Goal: Information Seeking & Learning: Compare options

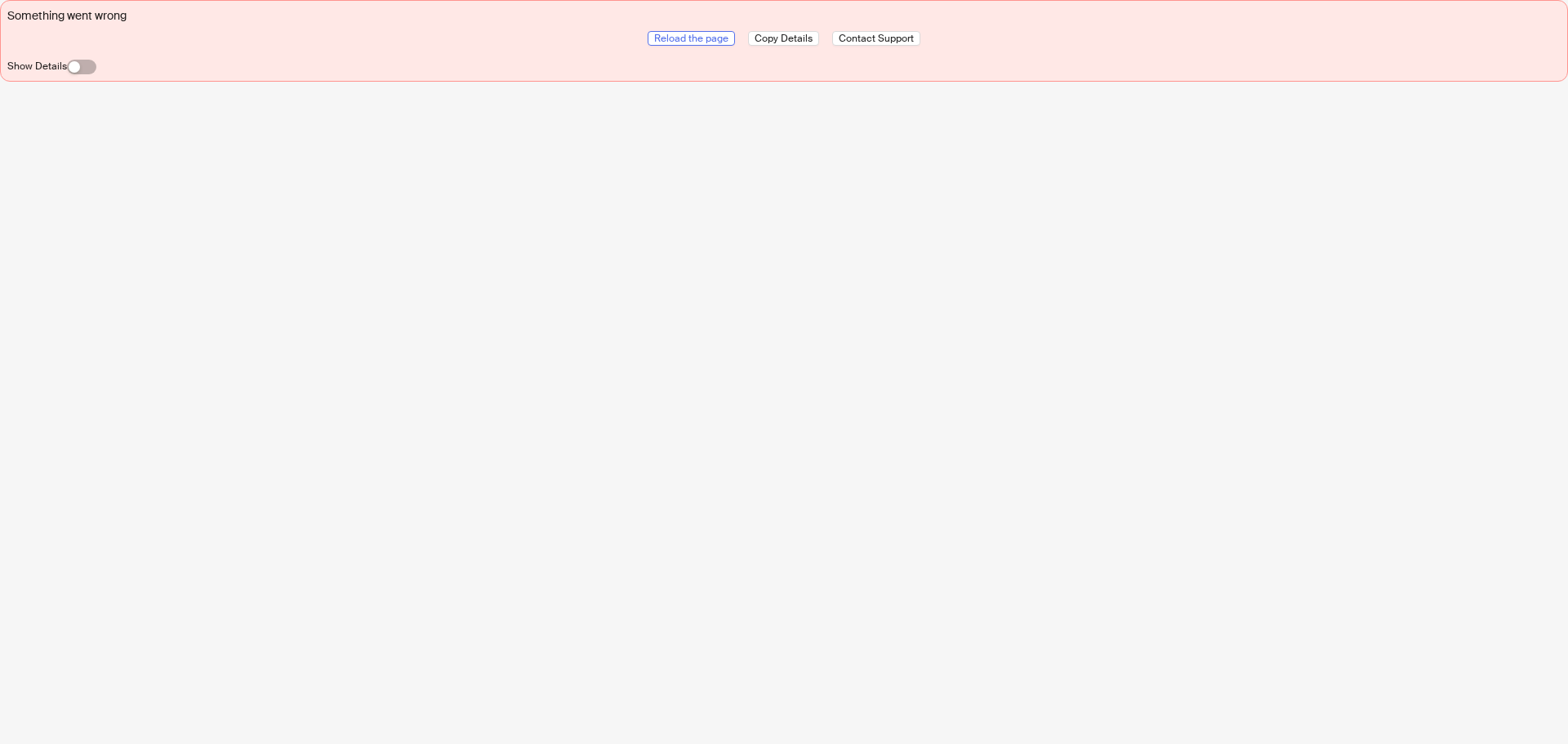
click at [711, 38] on span "Reload the page" at bounding box center [691, 38] width 74 height 13
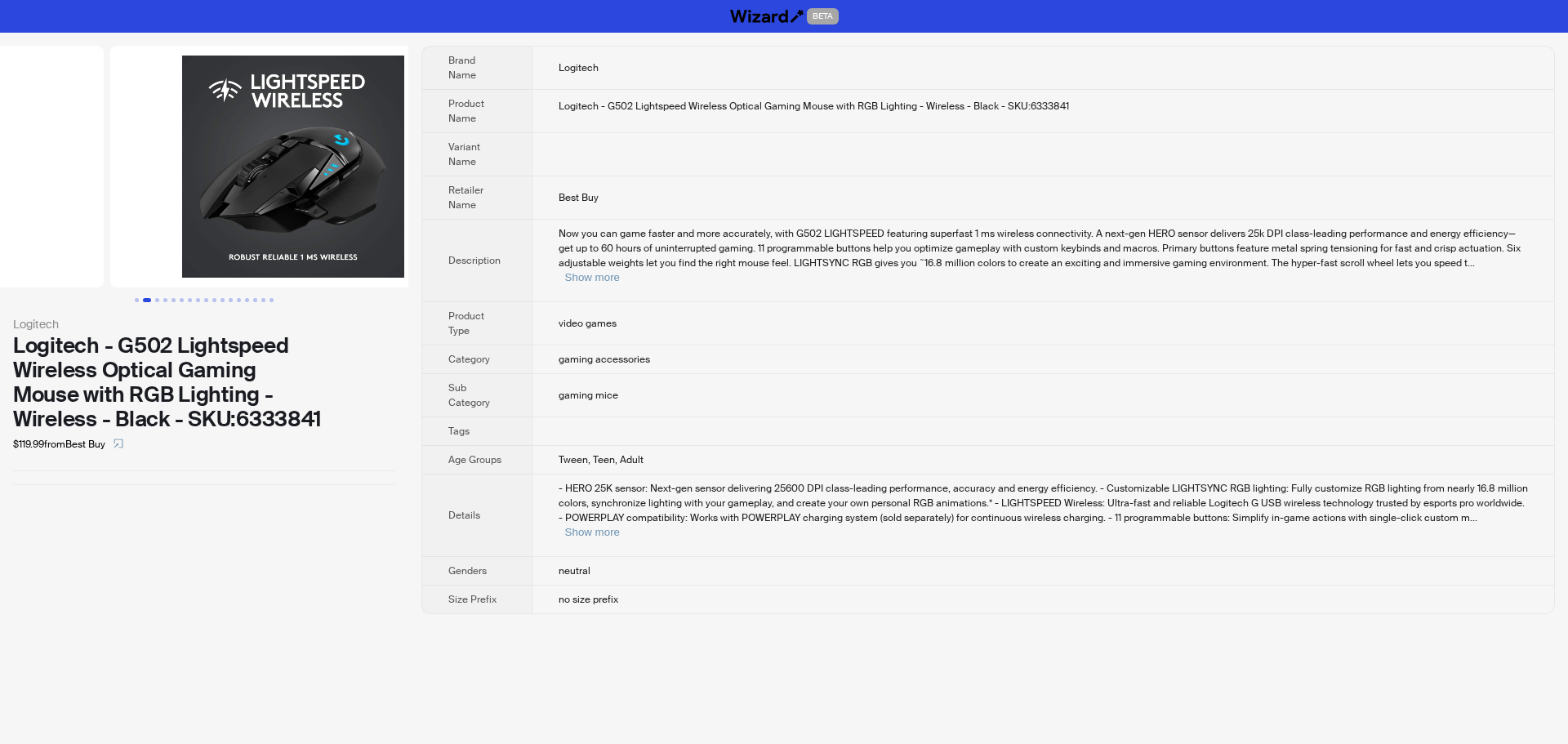
drag, startPoint x: 300, startPoint y: 210, endPoint x: 54, endPoint y: 217, distance: 246.1
click at [59, 217] on ul at bounding box center [204, 166] width 408 height 242
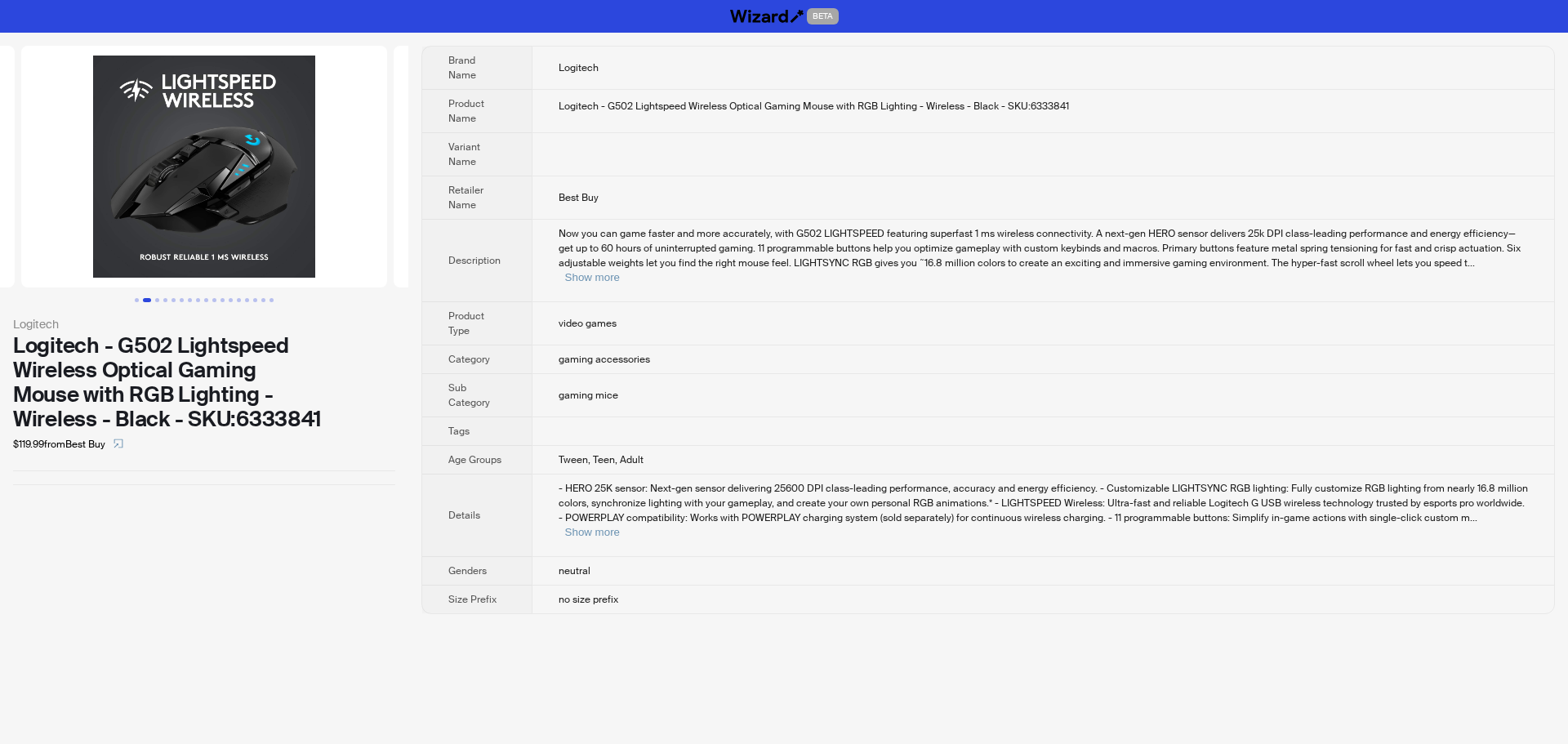
scroll to position [0, 372]
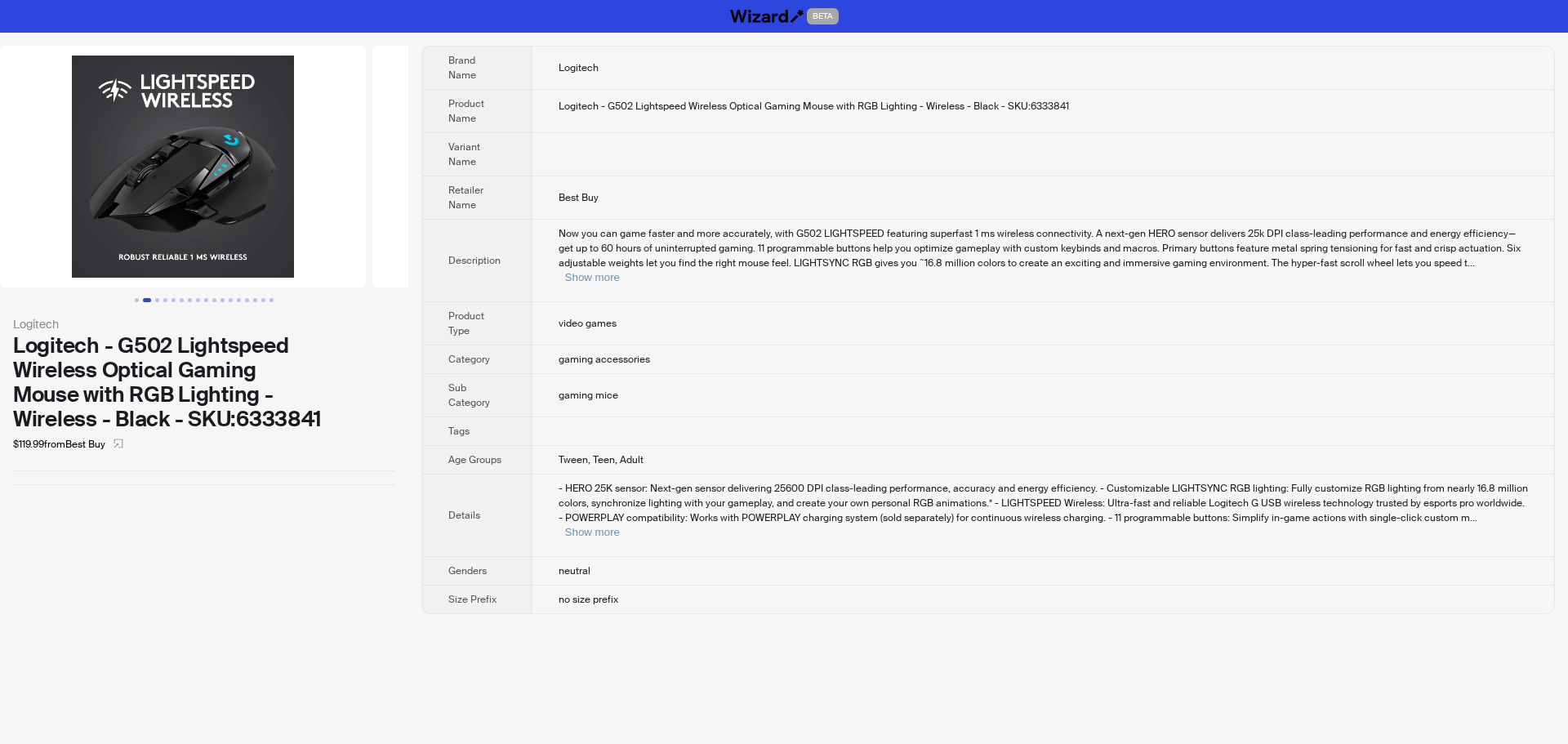
drag, startPoint x: 314, startPoint y: 214, endPoint x: 170, endPoint y: 225, distance: 144.4
click at [194, 222] on img at bounding box center [187, 166] width 366 height 242
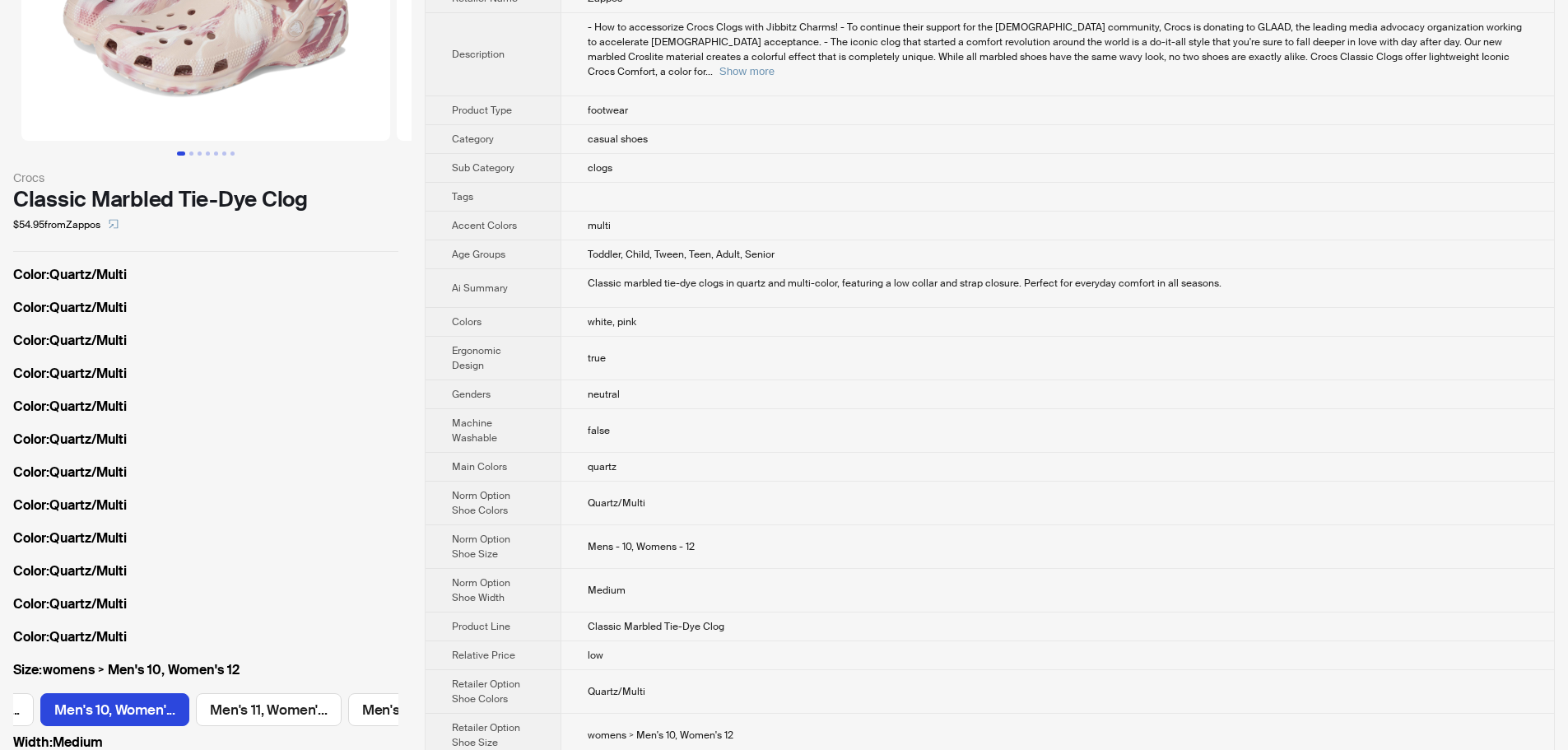
scroll to position [165, 0]
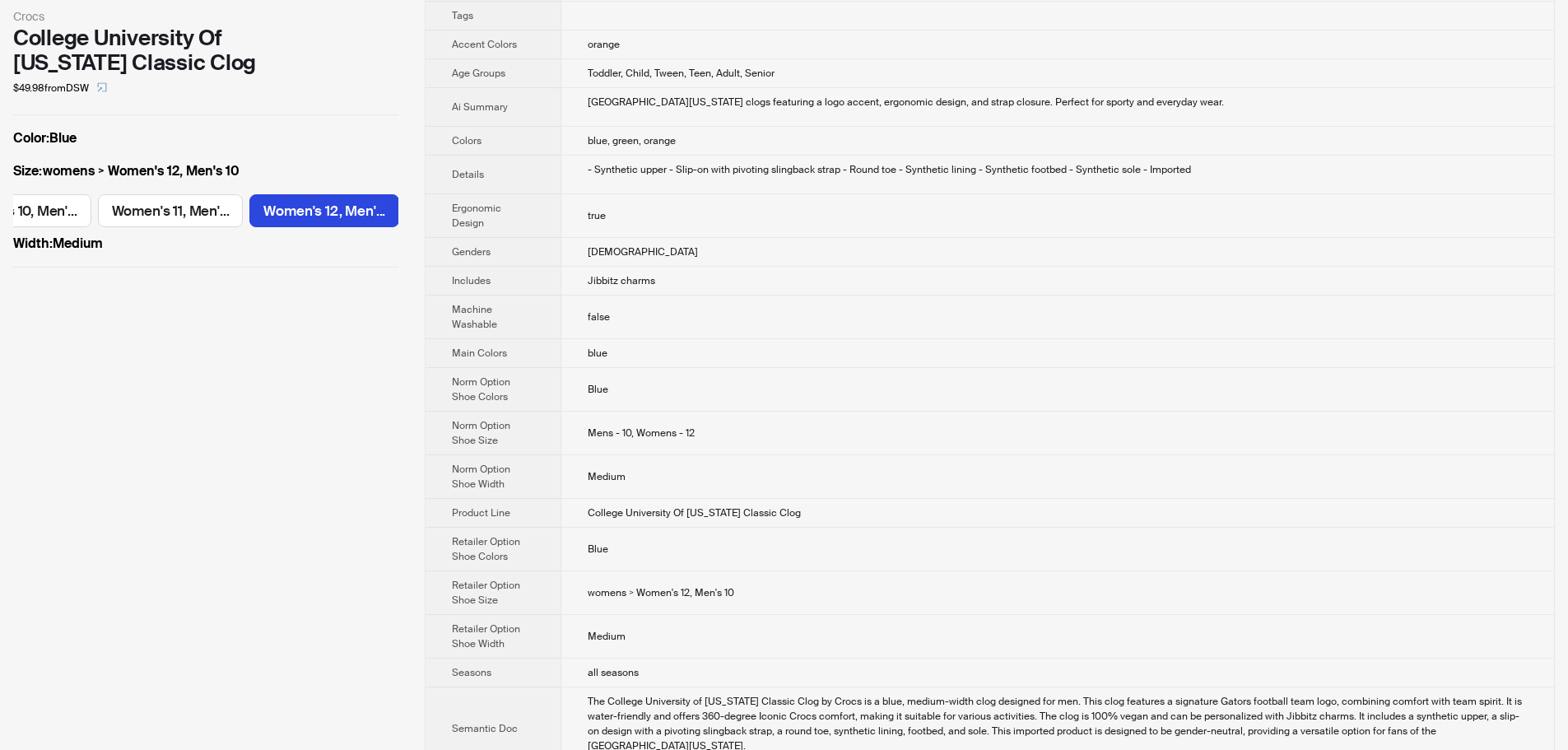
scroll to position [329, 0]
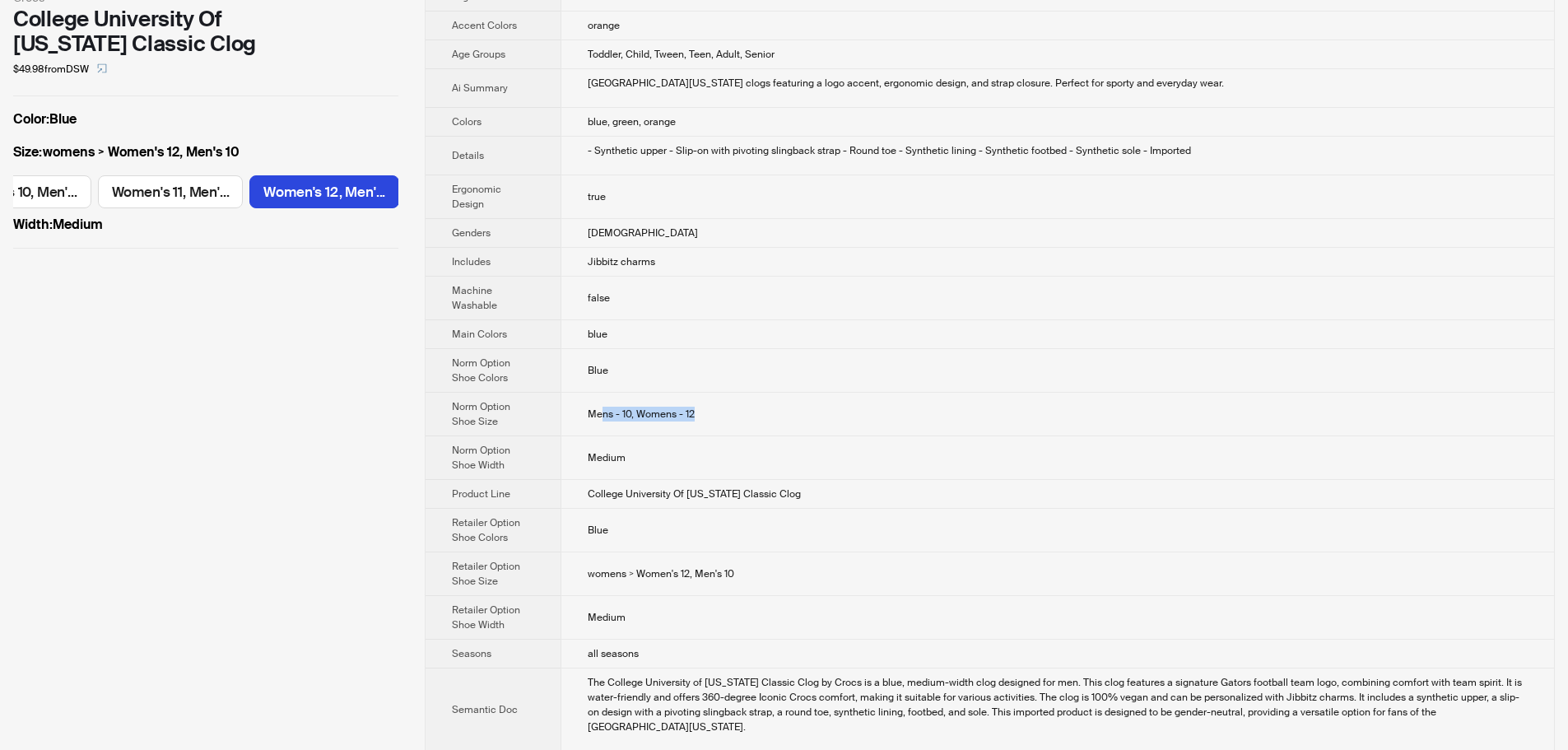
drag, startPoint x: 613, startPoint y: 415, endPoint x: 729, endPoint y: 415, distance: 116.0
click at [729, 415] on td "Mens - 10, Womens - 12" at bounding box center [1057, 415] width 994 height 44
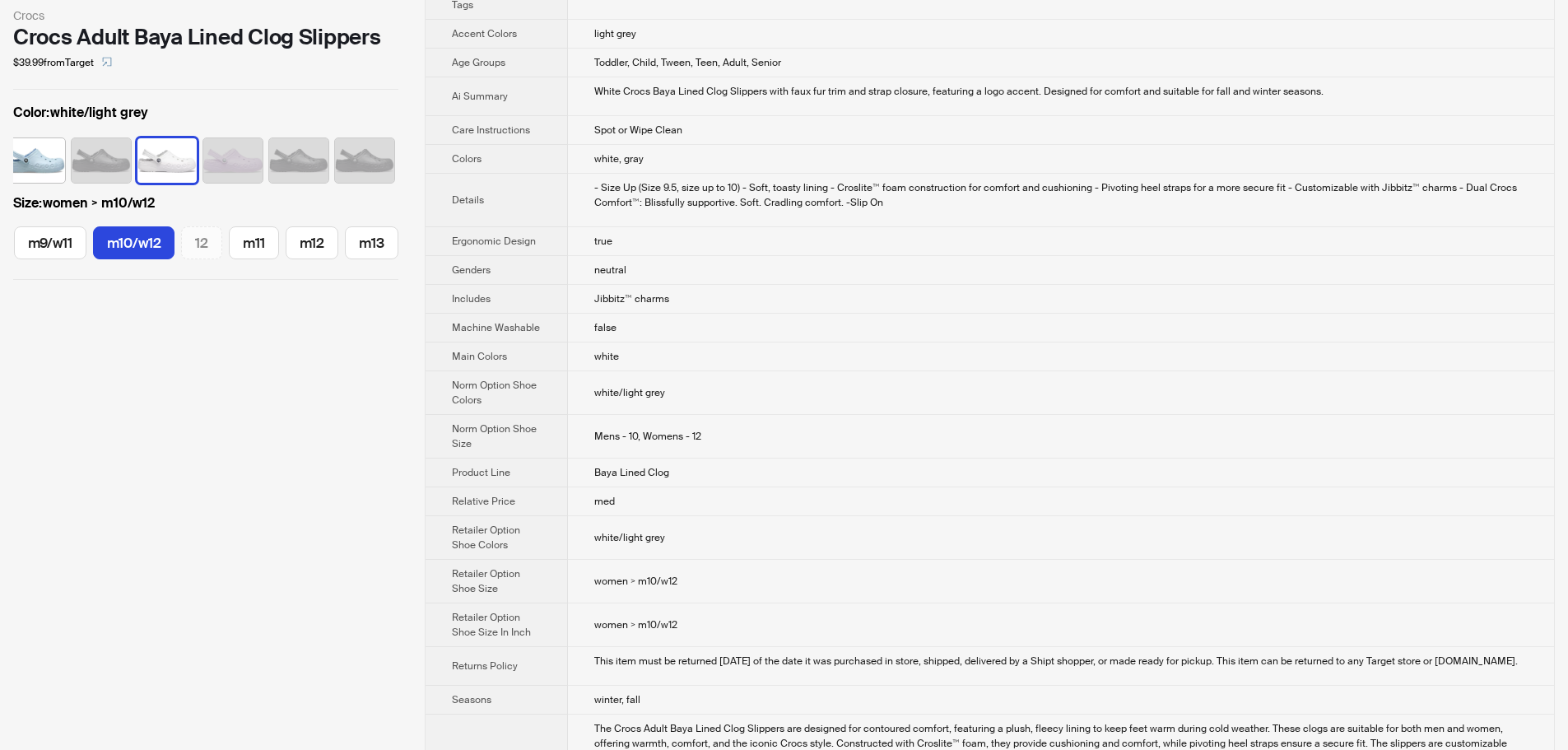
scroll to position [329, 0]
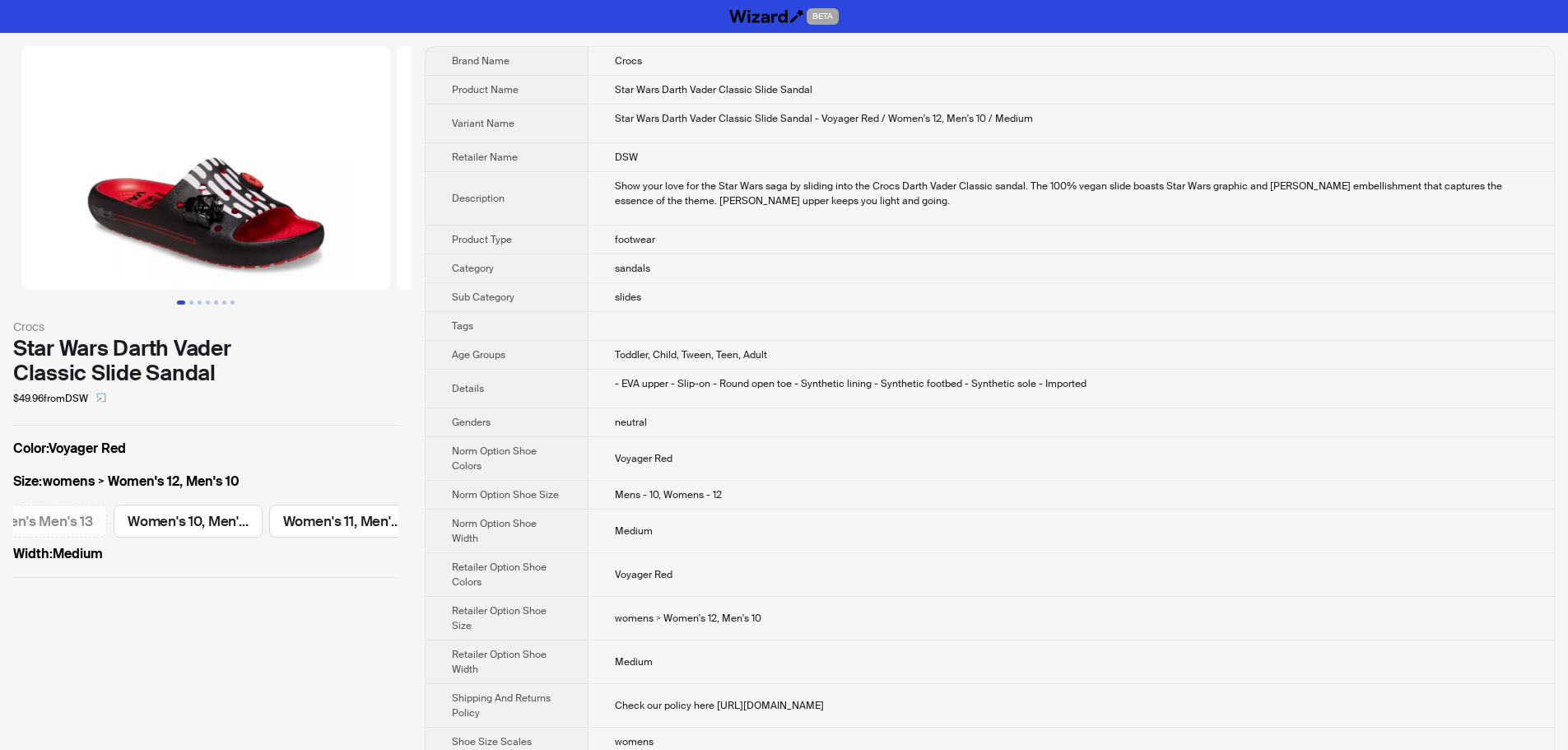
scroll to position [0, 519]
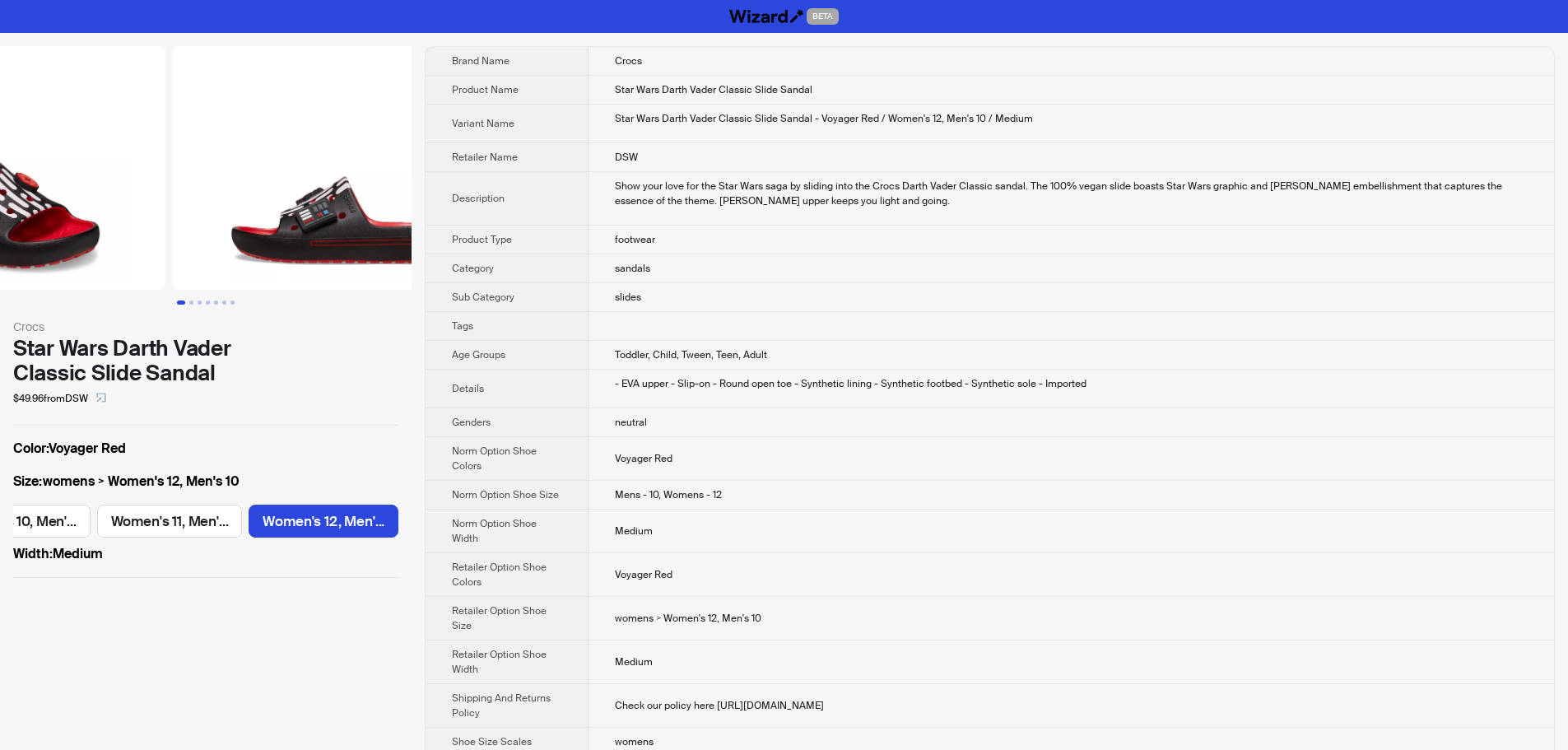
drag, startPoint x: 365, startPoint y: 217, endPoint x: 106, endPoint y: 195, distance: 259.9
click at [119, 195] on ul at bounding box center [205, 167] width 411 height 244
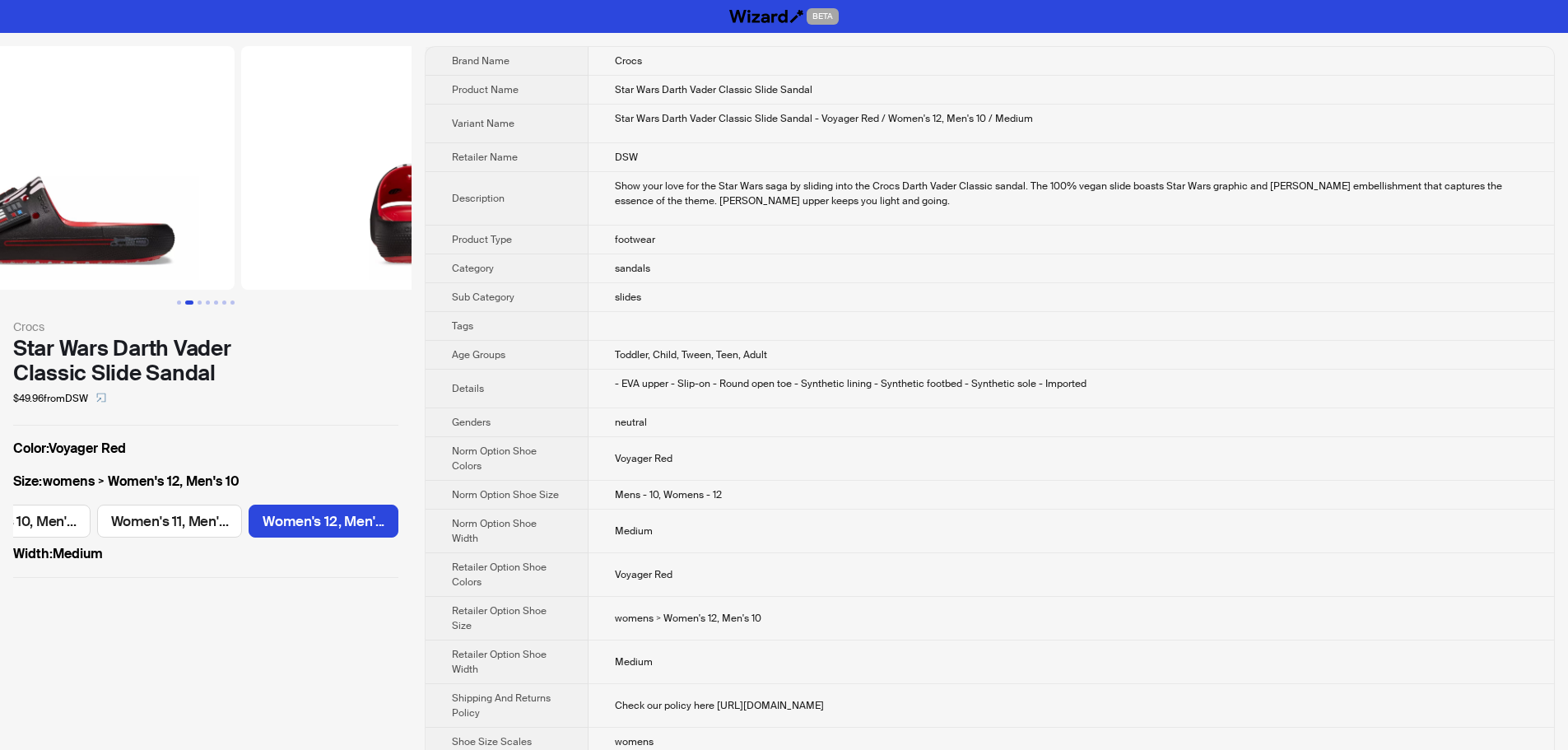
drag, startPoint x: 345, startPoint y: 223, endPoint x: 144, endPoint y: 228, distance: 201.1
click at [151, 227] on ul at bounding box center [205, 167] width 411 height 244
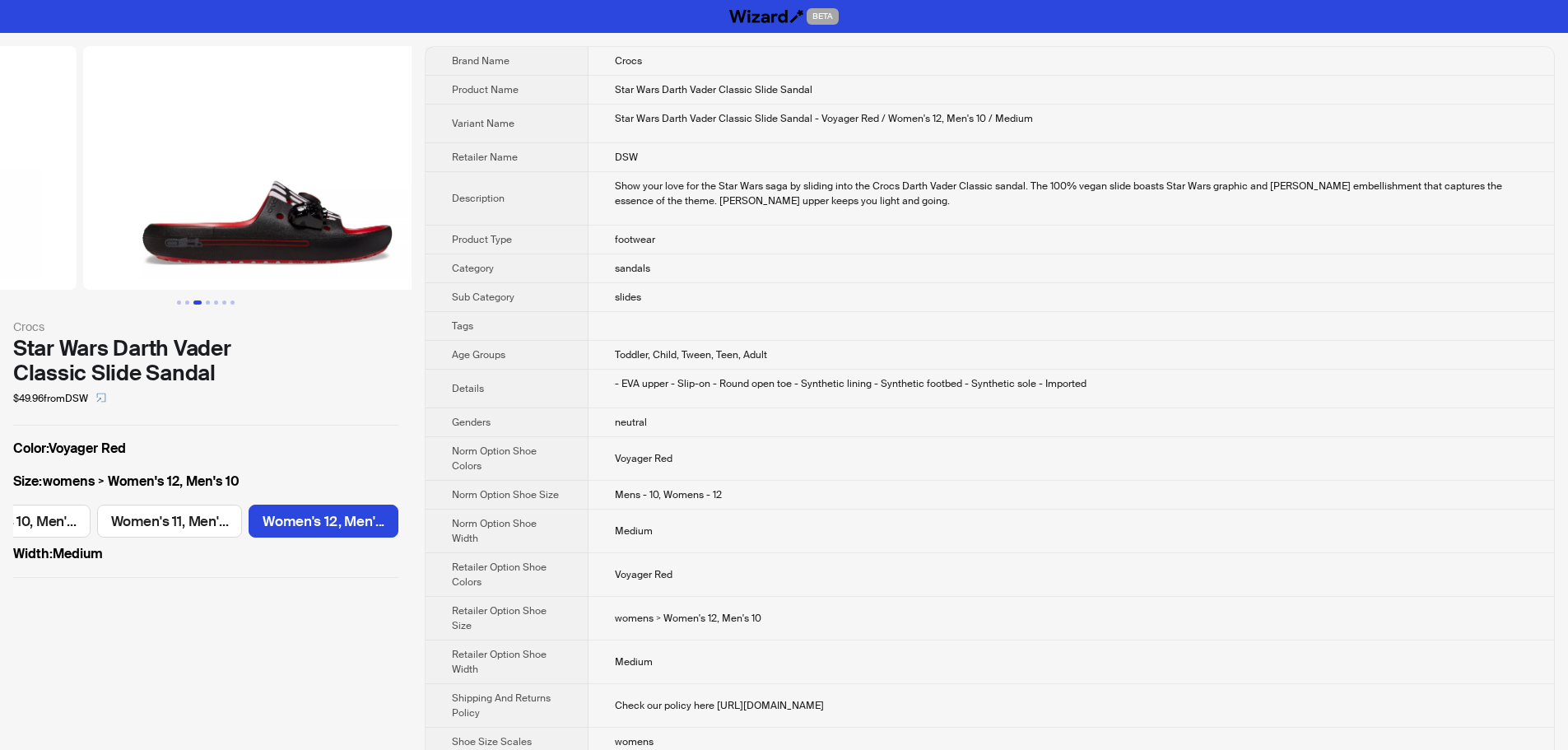
drag, startPoint x: 306, startPoint y: 220, endPoint x: 101, endPoint y: 219, distance: 205.0
click at [120, 219] on ul at bounding box center [205, 167] width 411 height 244
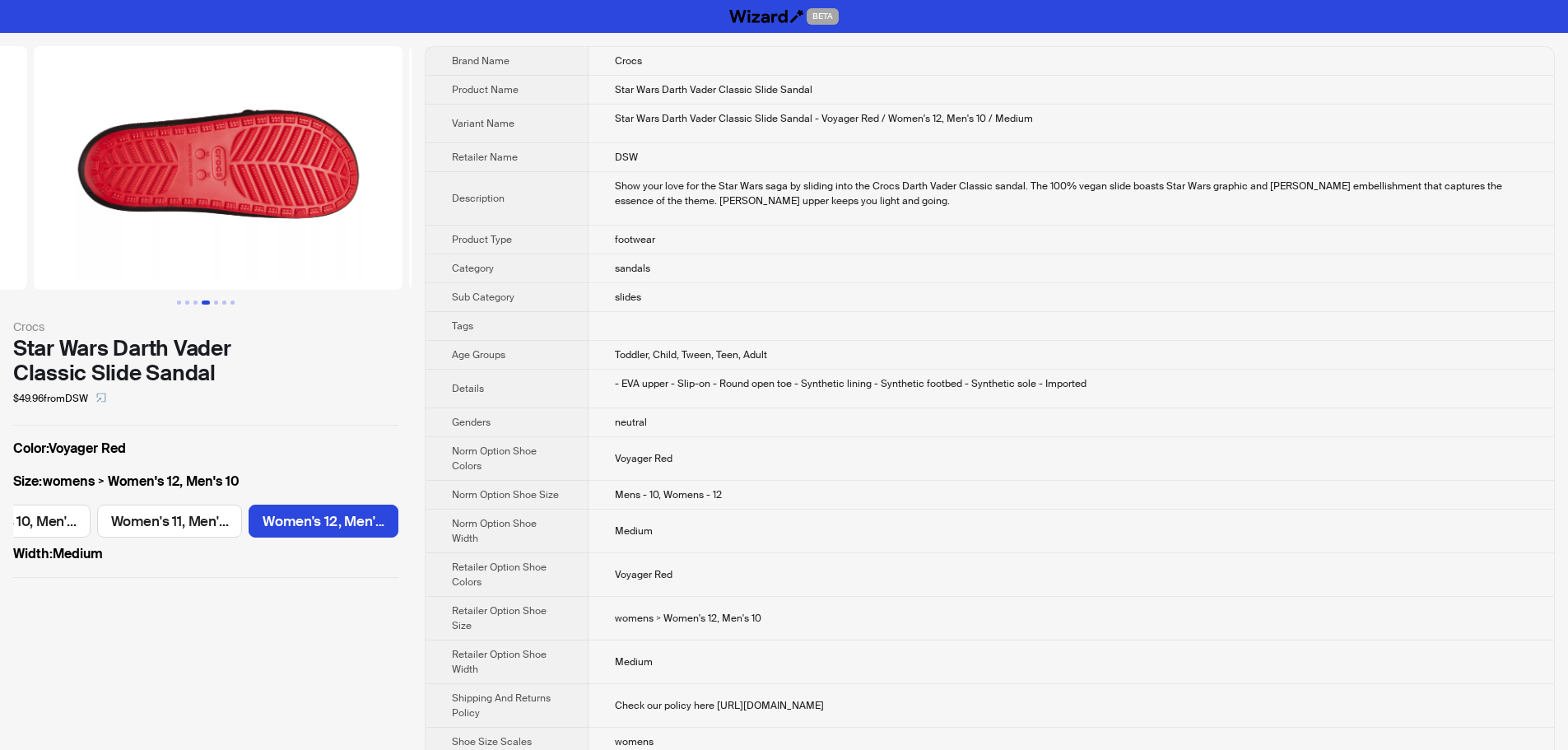
drag, startPoint x: 323, startPoint y: 223, endPoint x: 74, endPoint y: 224, distance: 249.0
click at [74, 224] on ul at bounding box center [205, 167] width 411 height 244
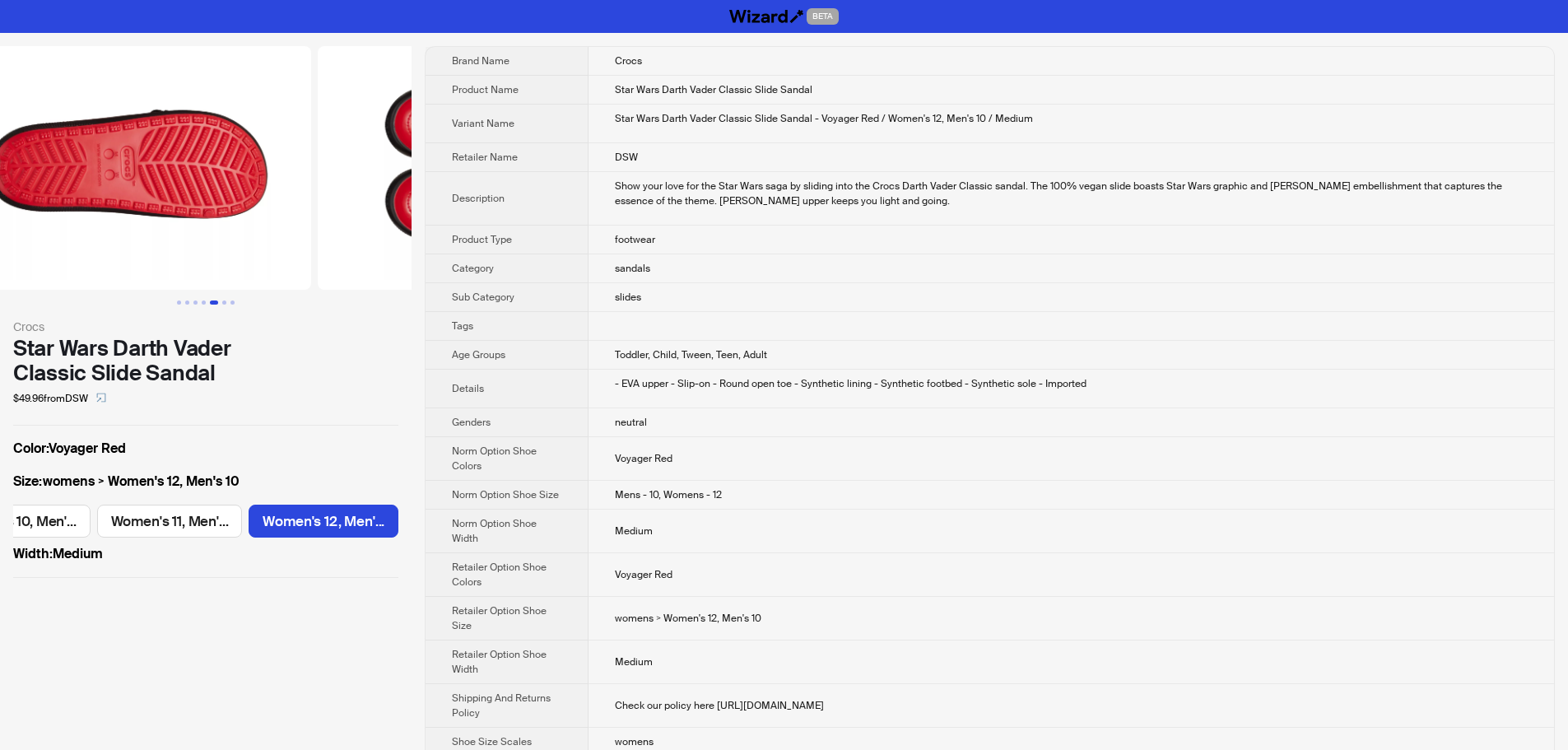
scroll to position [0, 1877]
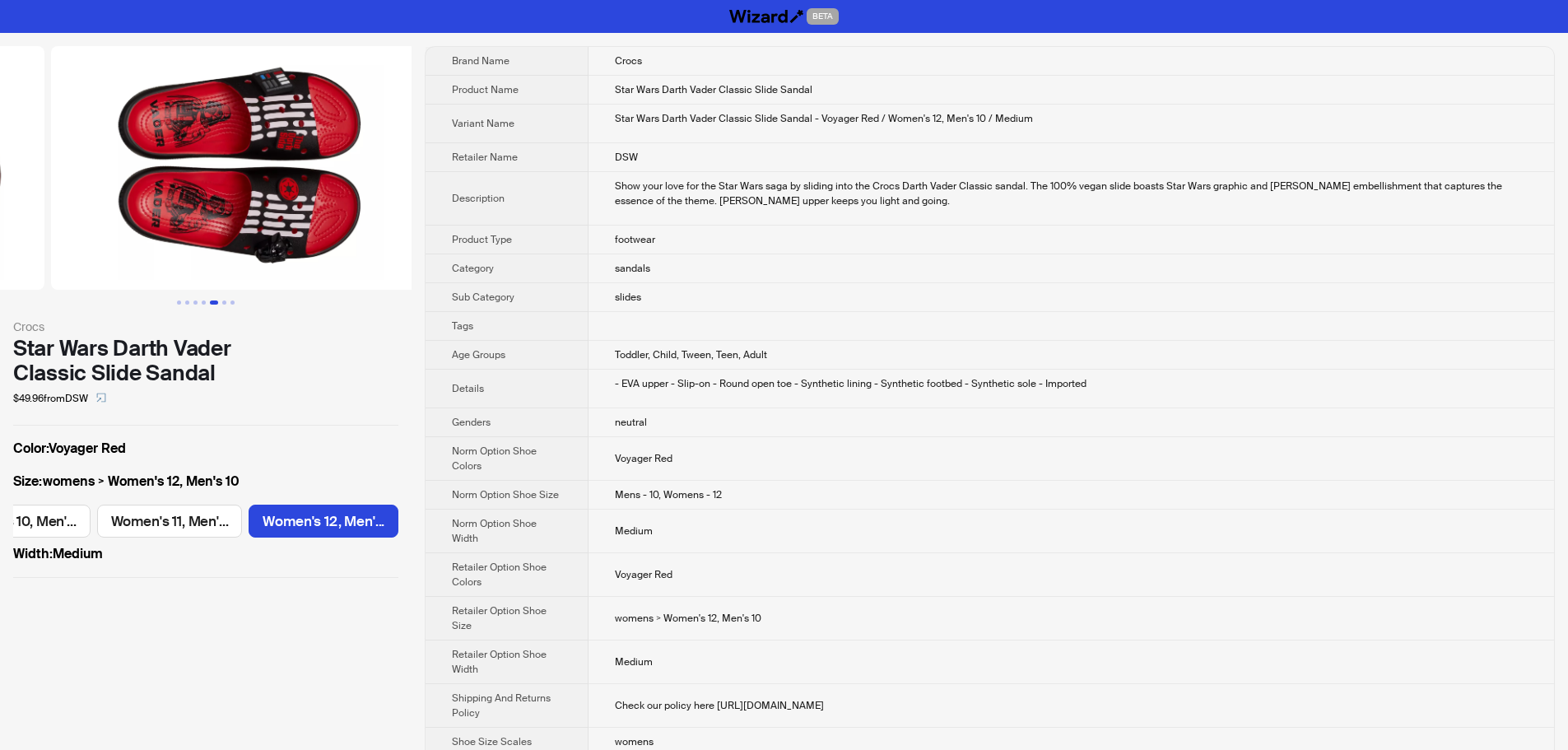
drag, startPoint x: 271, startPoint y: 210, endPoint x: 144, endPoint y: 211, distance: 127.0
click at [144, 211] on ul at bounding box center [205, 167] width 411 height 244
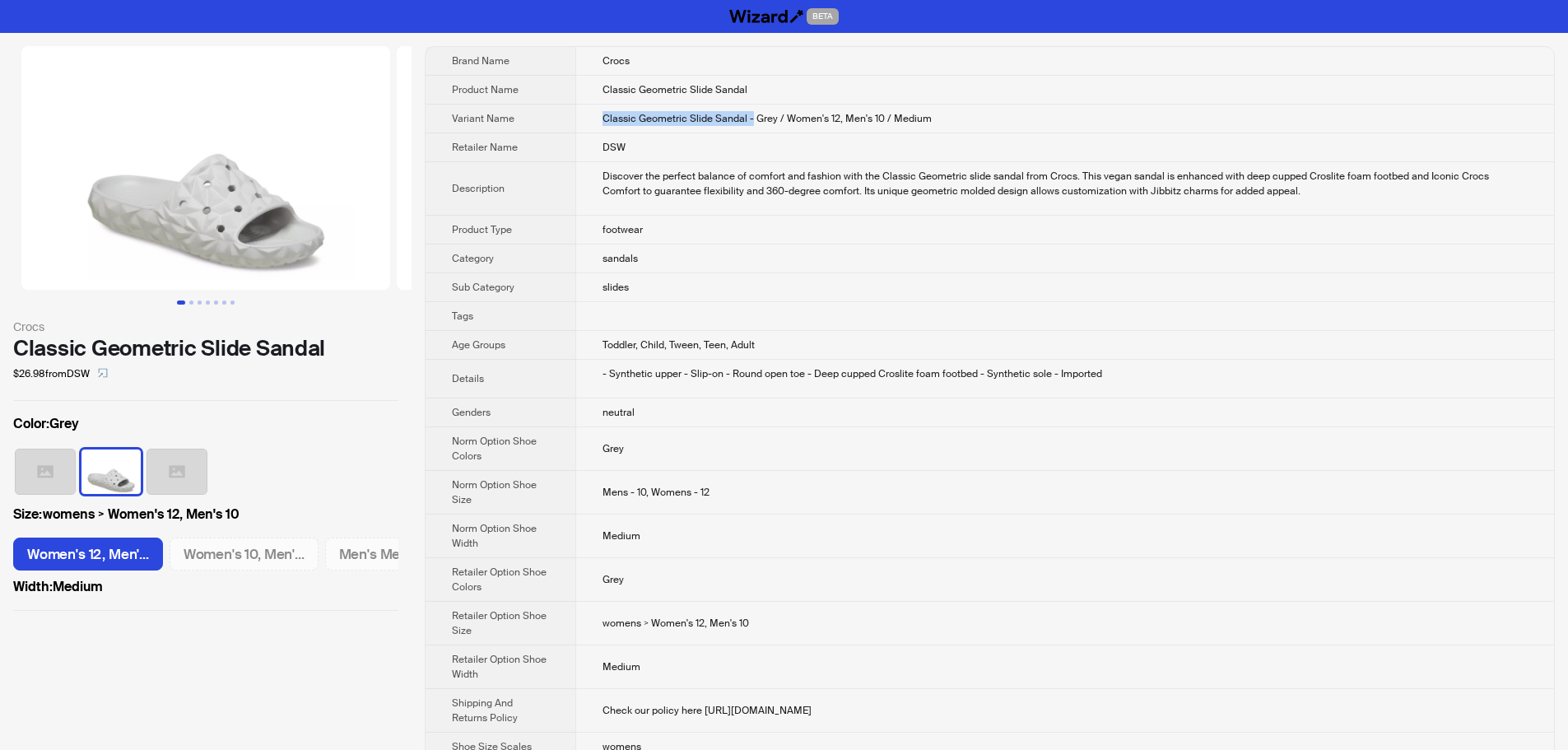
drag, startPoint x: 604, startPoint y: 118, endPoint x: 750, endPoint y: 127, distance: 146.3
click at [750, 127] on td "Classic Geometric Slide Sandal - Grey / Women's 12, Men's 10 / Medium" at bounding box center [1065, 119] width 979 height 29
click at [745, 145] on td "DSW" at bounding box center [1065, 147] width 979 height 29
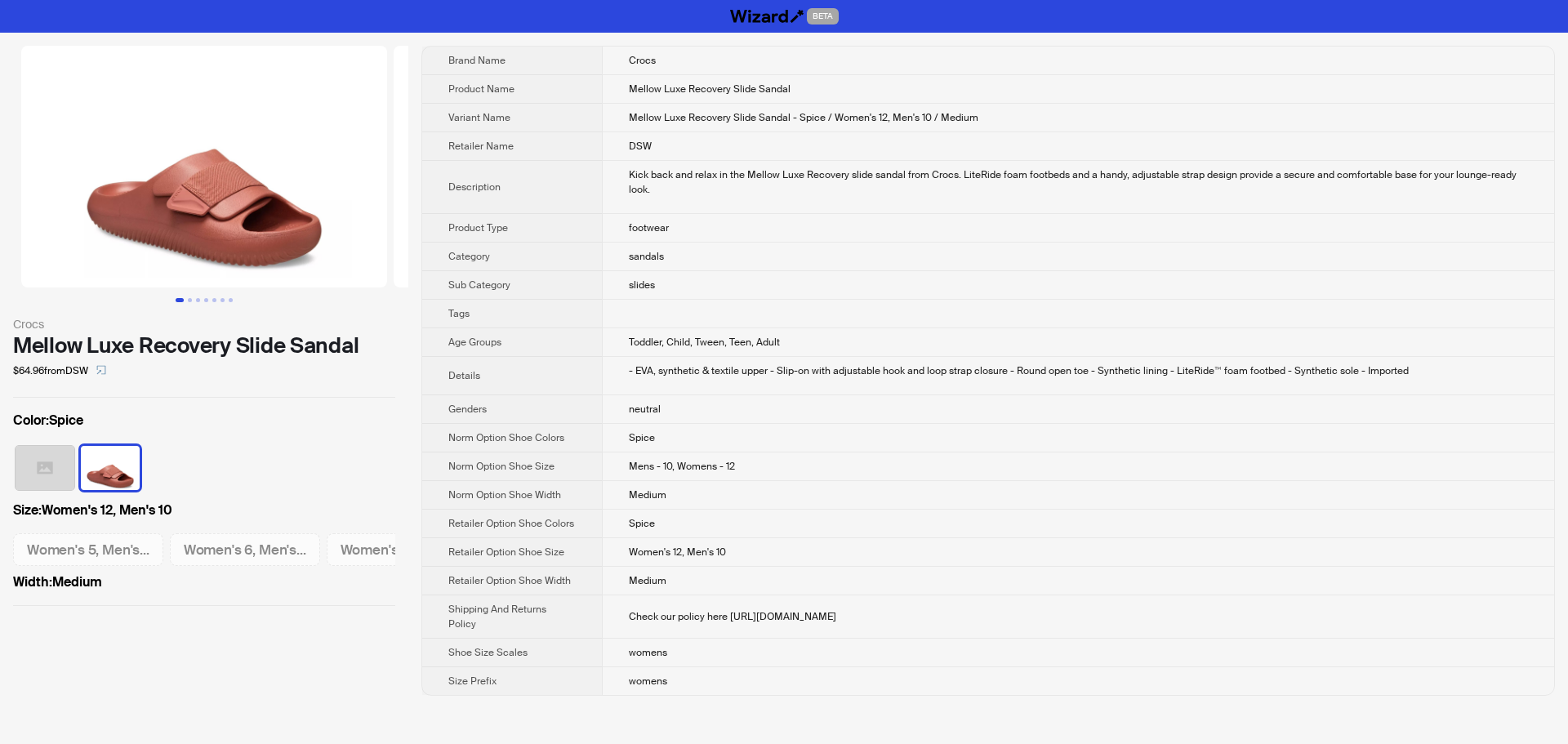
scroll to position [0, 897]
drag, startPoint x: 660, startPoint y: 117, endPoint x: 786, endPoint y: 129, distance: 126.6
click at [786, 129] on td "Mellow Luxe Recovery Slide Sandal - Spice / Women's 12, Men's 10 / Medium" at bounding box center [1078, 118] width 952 height 29
click at [757, 110] on td "Mellow Luxe Recovery Slide Sandal - Spice / Women's 12, Men's 10 / Medium" at bounding box center [1078, 118] width 952 height 29
drag, startPoint x: 687, startPoint y: 119, endPoint x: 791, endPoint y: 121, distance: 104.0
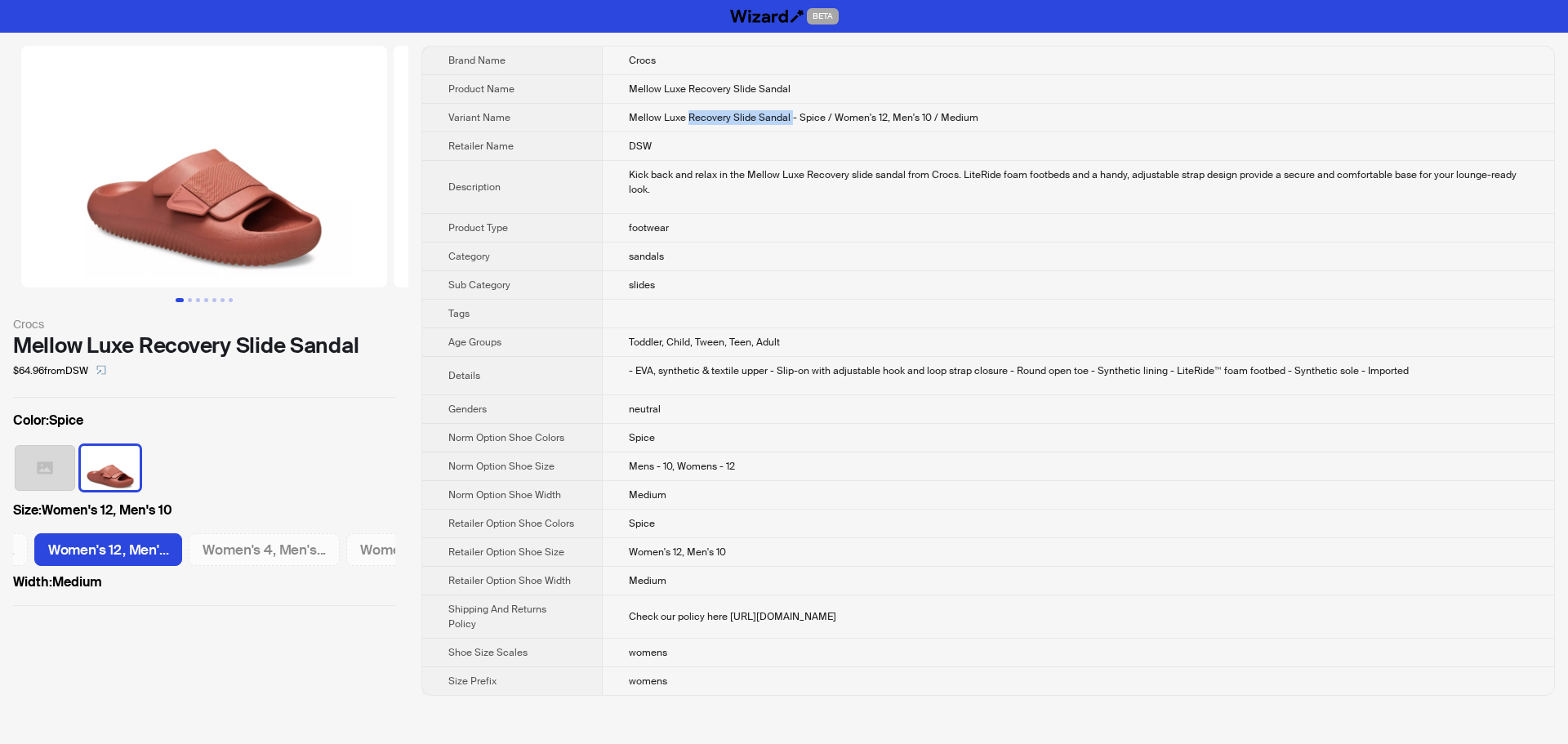
click at [791, 121] on span "Mellow Luxe Recovery Slide Sandal - Spice / Women's 12, Men's 10 / Medium" at bounding box center [804, 117] width 349 height 13
click at [771, 155] on td "DSW" at bounding box center [1078, 146] width 952 height 29
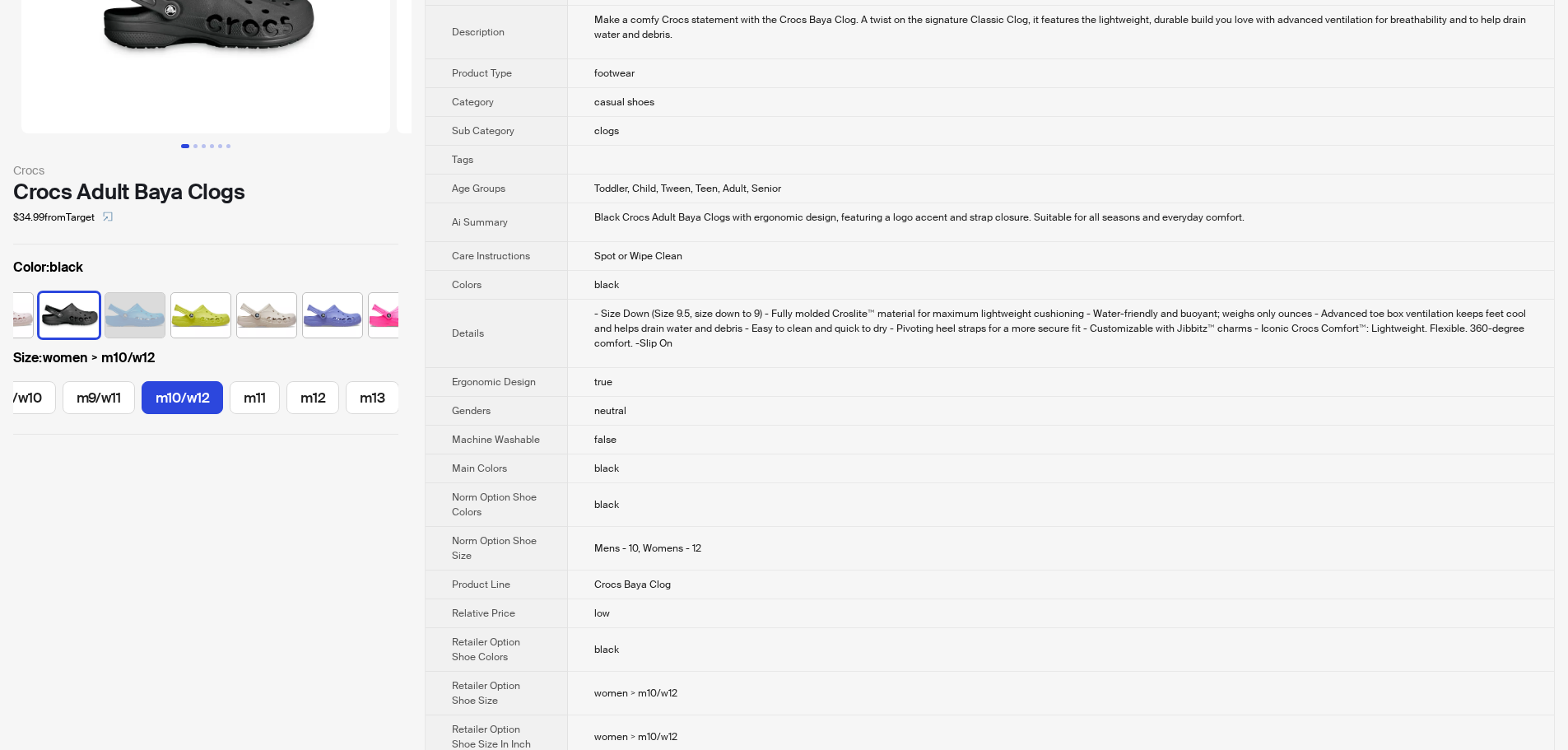
scroll to position [165, 0]
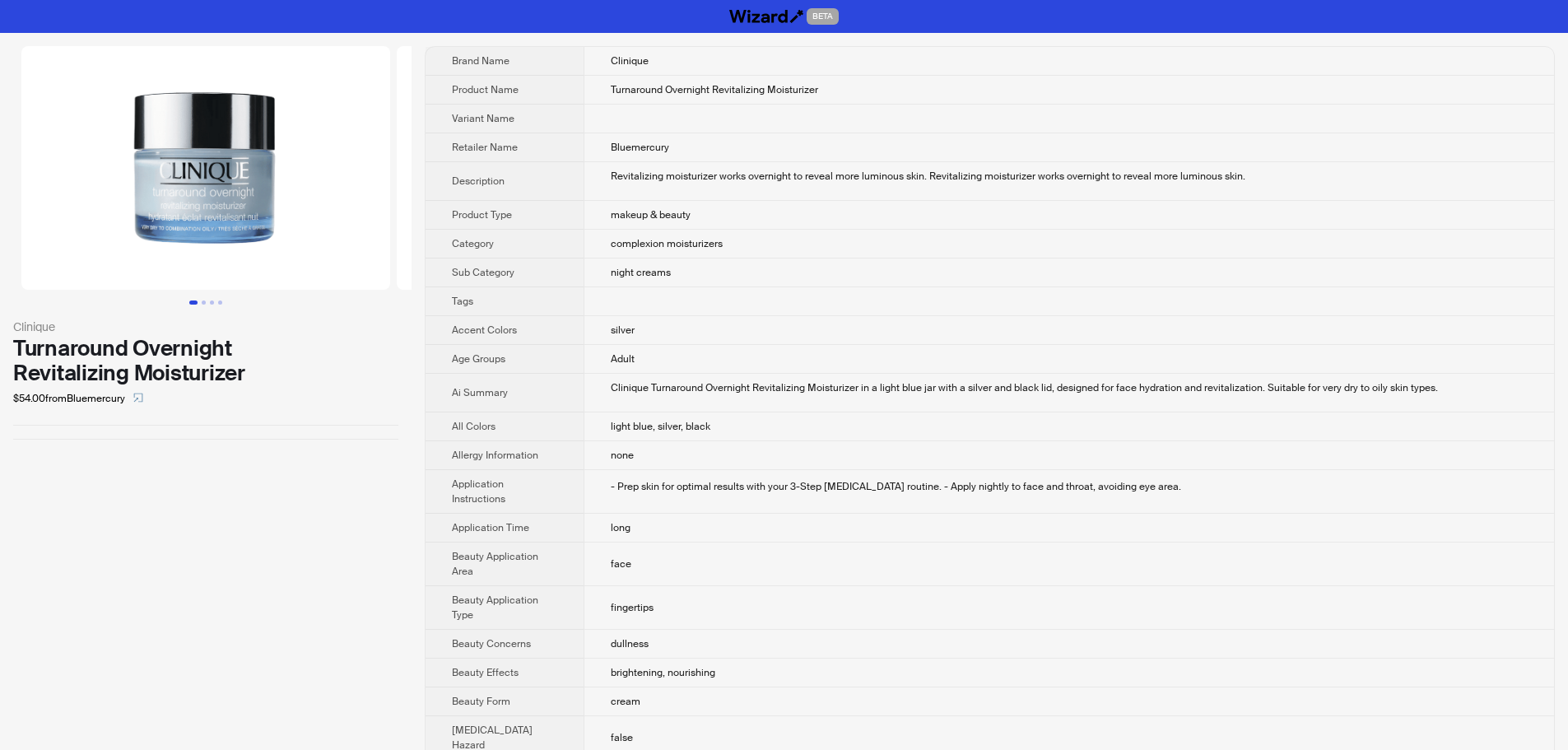
scroll to position [461, 0]
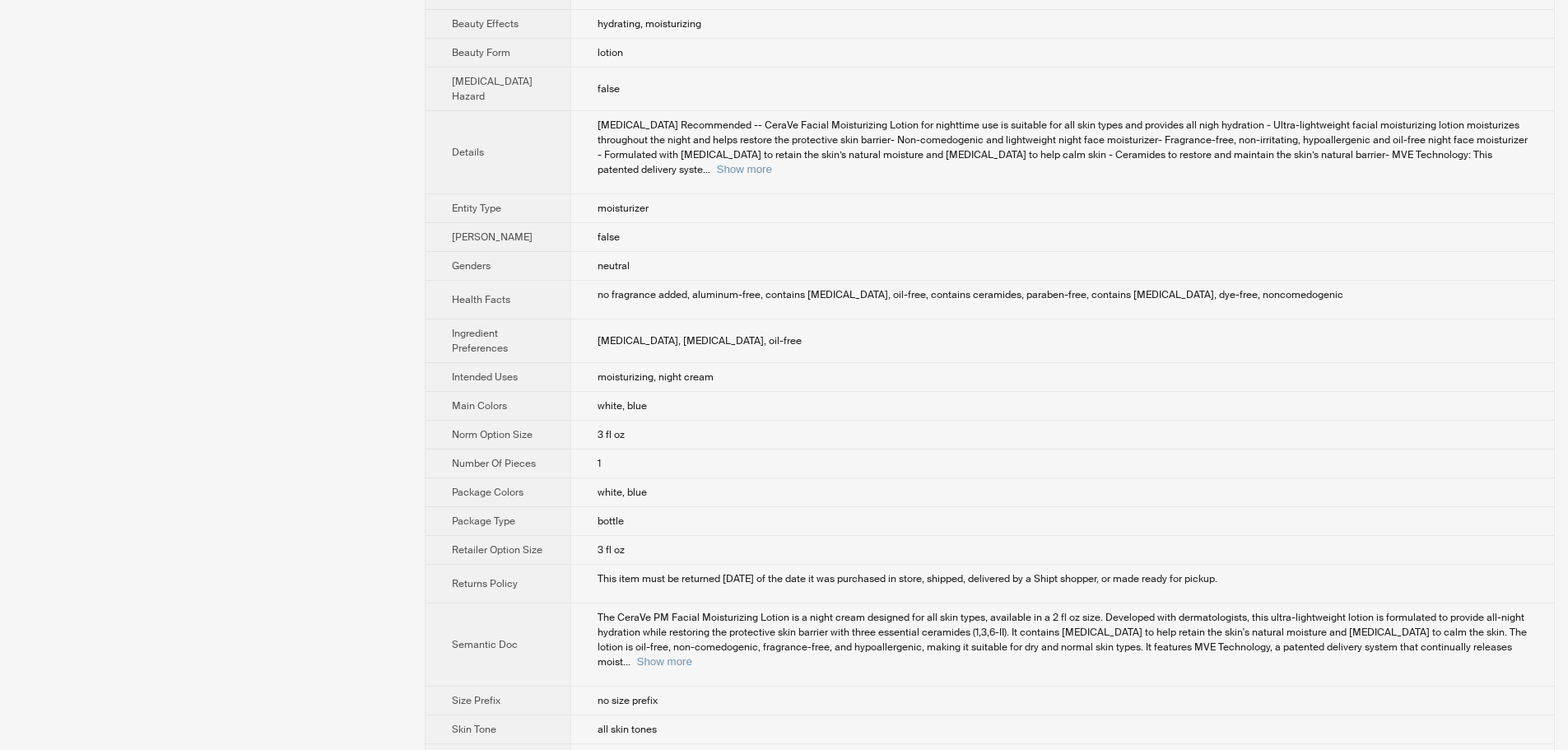
scroll to position [658, 0]
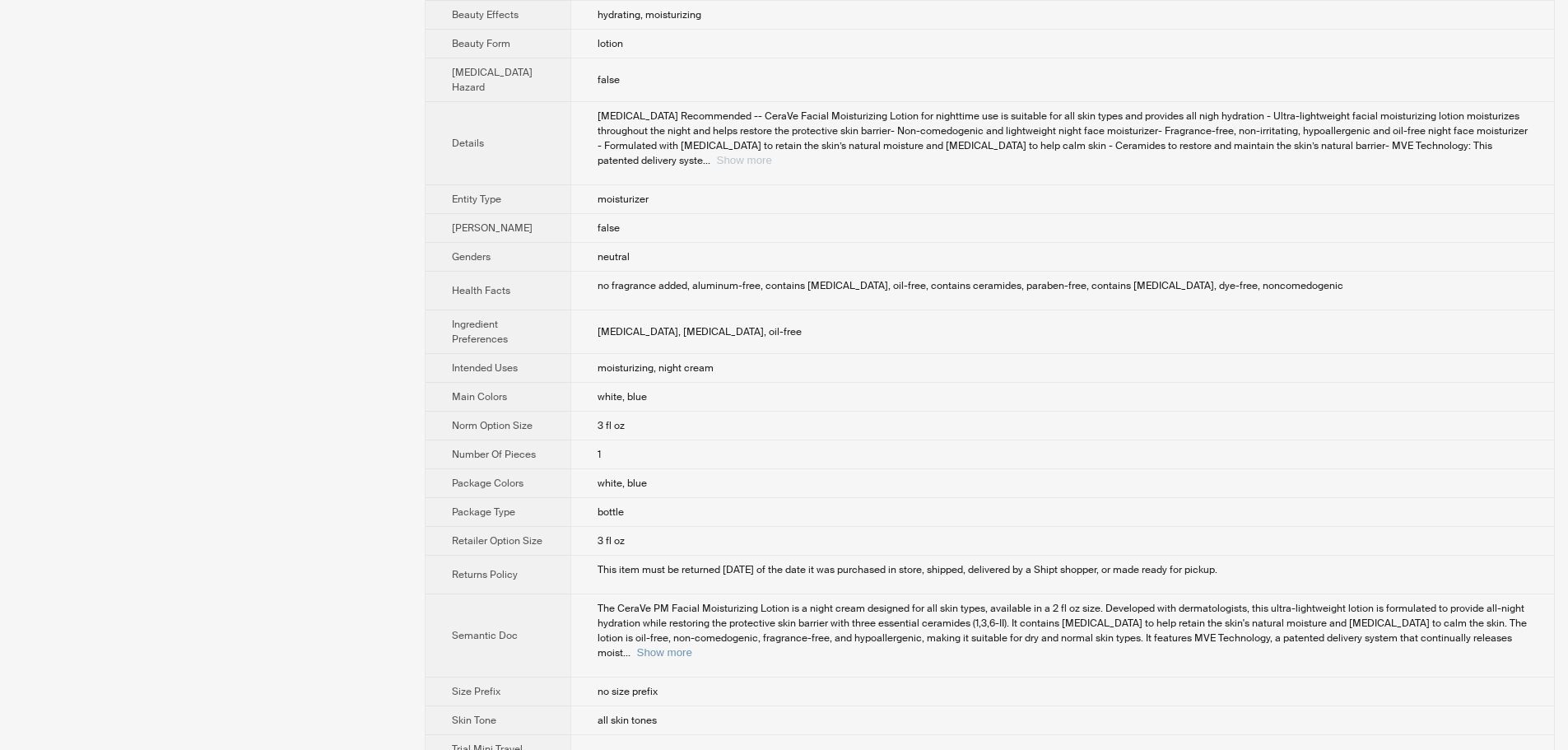
click at [772, 166] on button "Show more" at bounding box center [744, 160] width 55 height 12
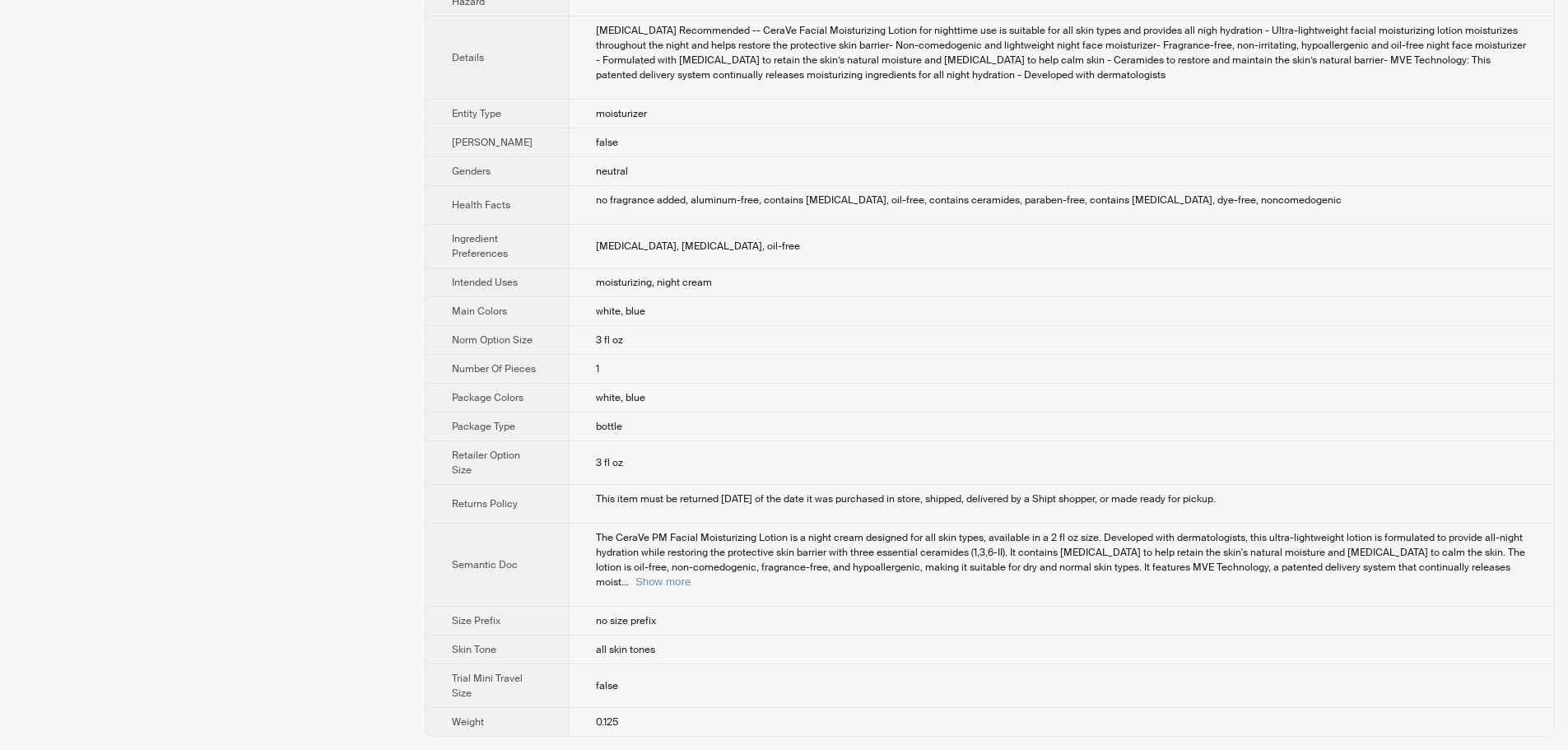
scroll to position [833, 0]
click at [690, 581] on button "Show more" at bounding box center [663, 582] width 55 height 12
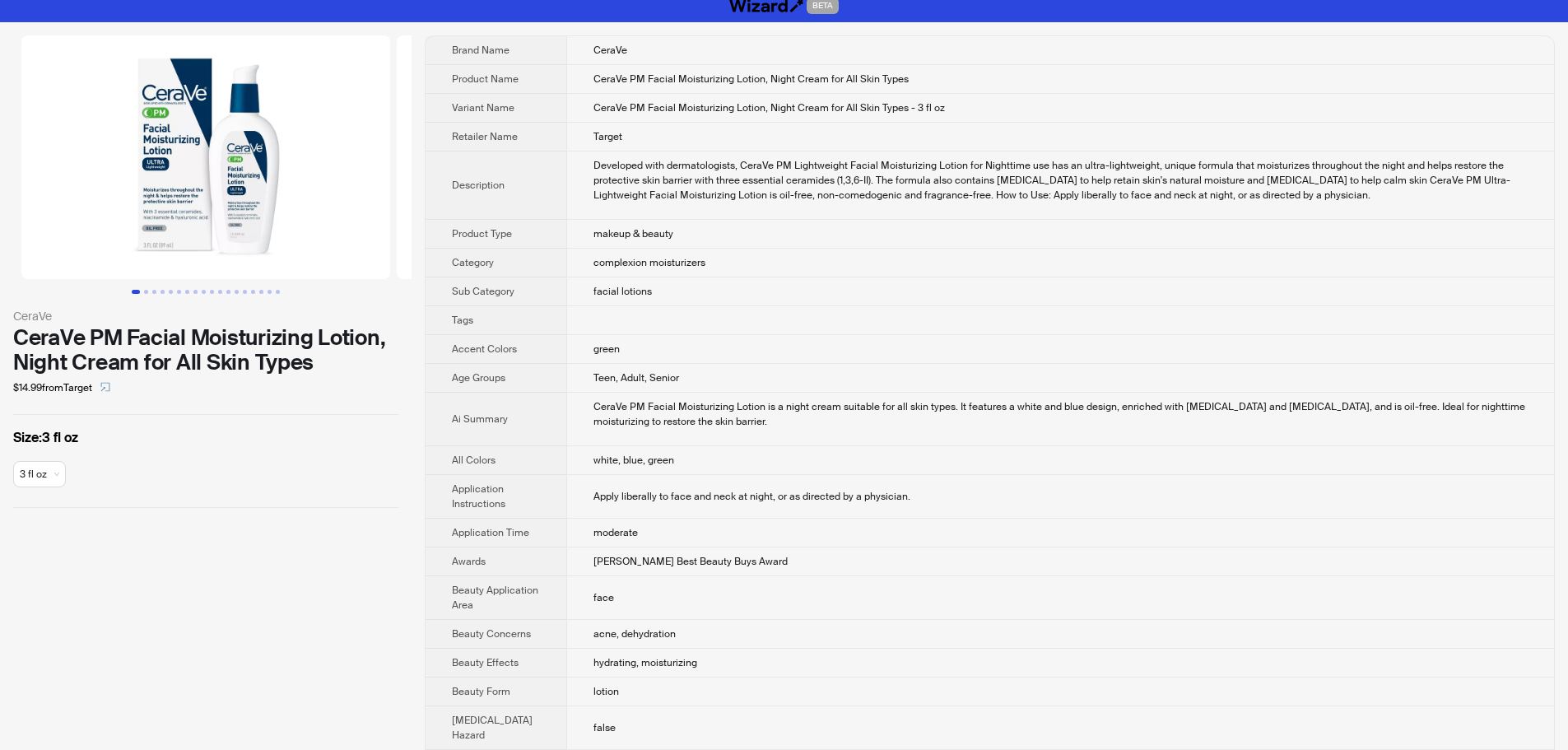
scroll to position [0, 0]
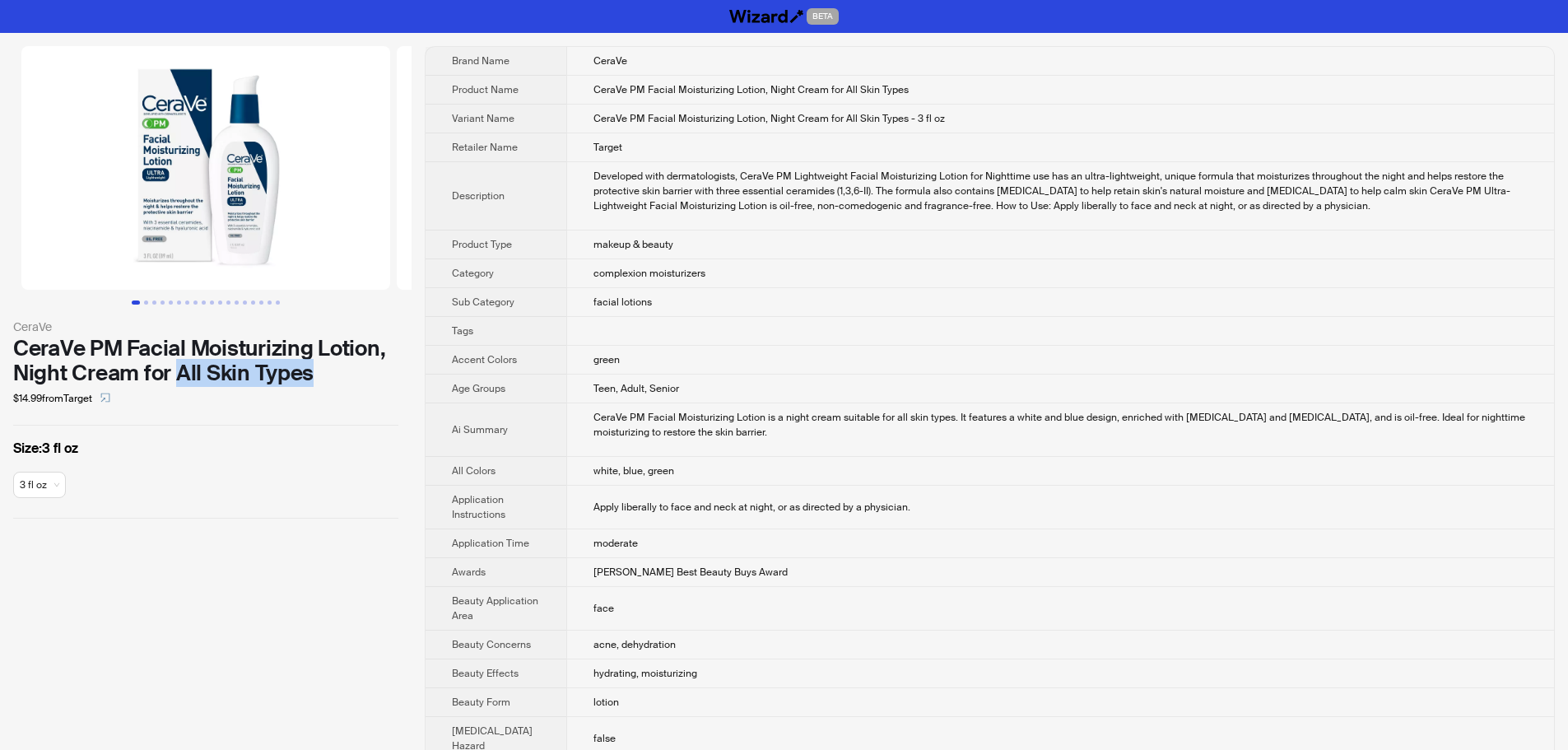
drag, startPoint x: 251, startPoint y: 375, endPoint x: 406, endPoint y: 374, distance: 155.0
click at [406, 374] on div "CeraVe CeraVe PM Facial Moisturizing Lotion, Night Cream for All Skin Types $14…" at bounding box center [205, 282] width 411 height 499
click at [933, 370] on td "green" at bounding box center [1060, 360] width 988 height 29
drag, startPoint x: 821, startPoint y: 119, endPoint x: 880, endPoint y: 118, distance: 59.0
click at [880, 118] on span "CeraVe PM Facial Moisturizing Lotion, Night Cream for All Skin Types - 3 fl oz" at bounding box center [769, 118] width 351 height 13
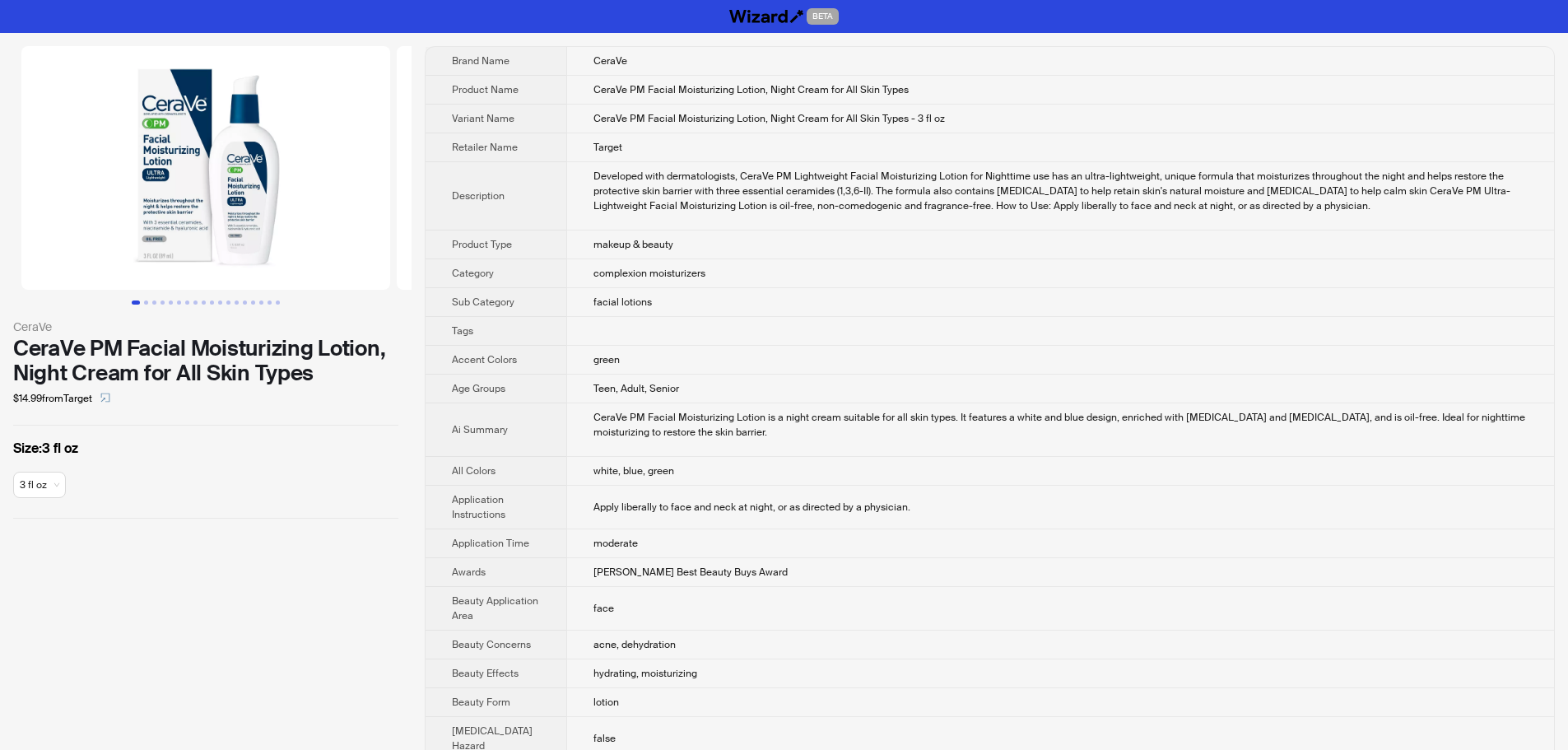
click at [1189, 128] on td "CeraVe PM Facial Moisturizing Lotion, Night Cream for All Skin Types - 3 fl oz" at bounding box center [1060, 119] width 988 height 29
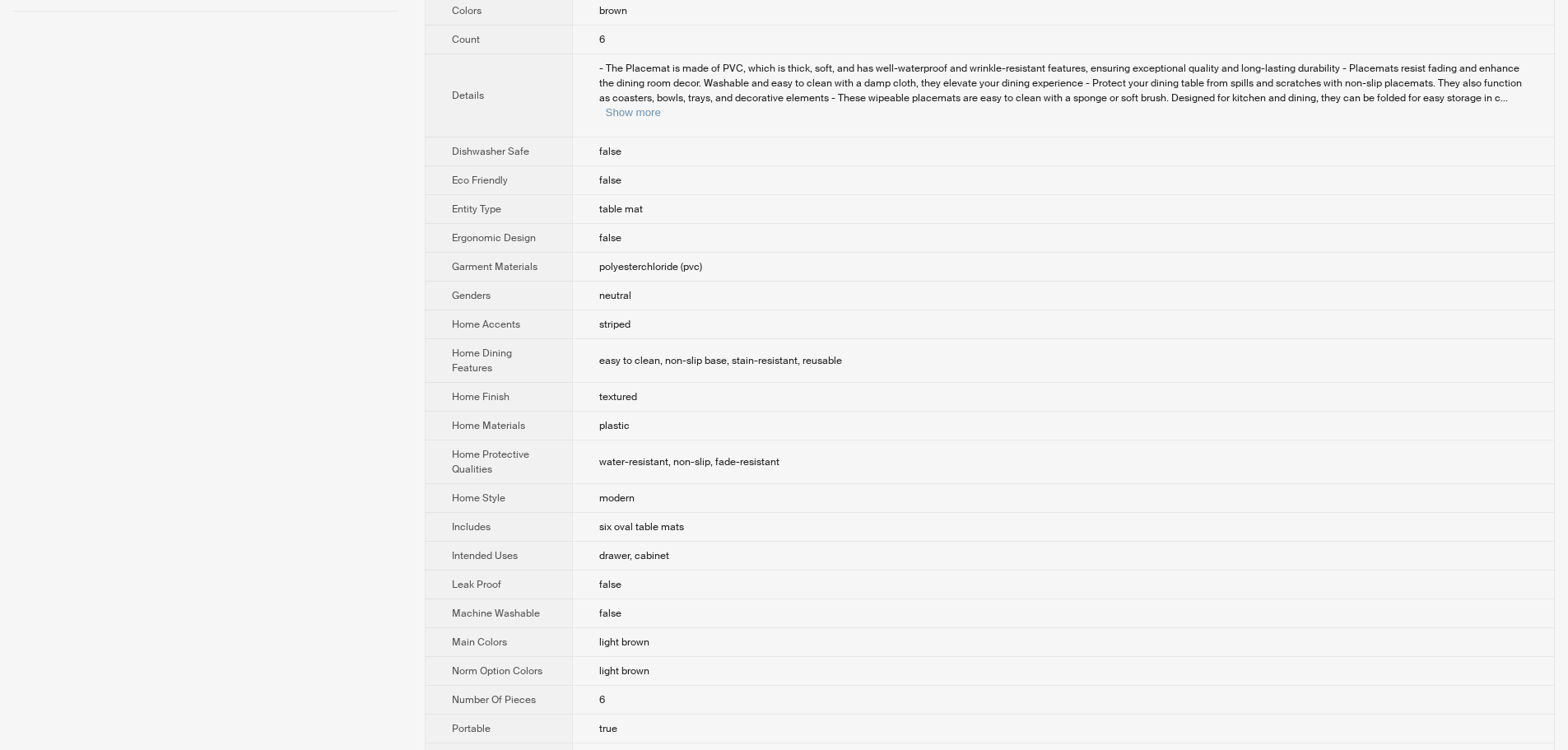
scroll to position [554, 0]
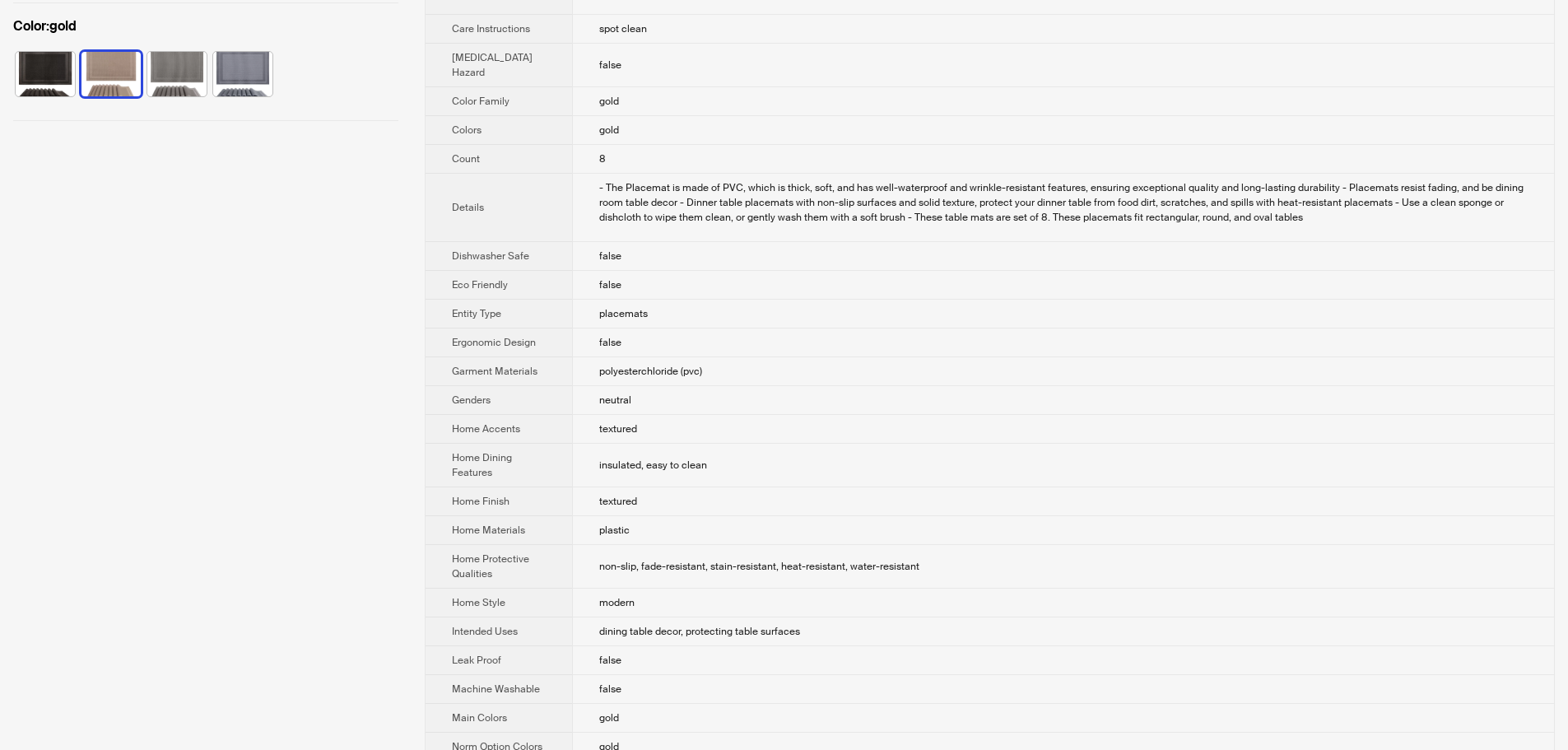
scroll to position [494, 0]
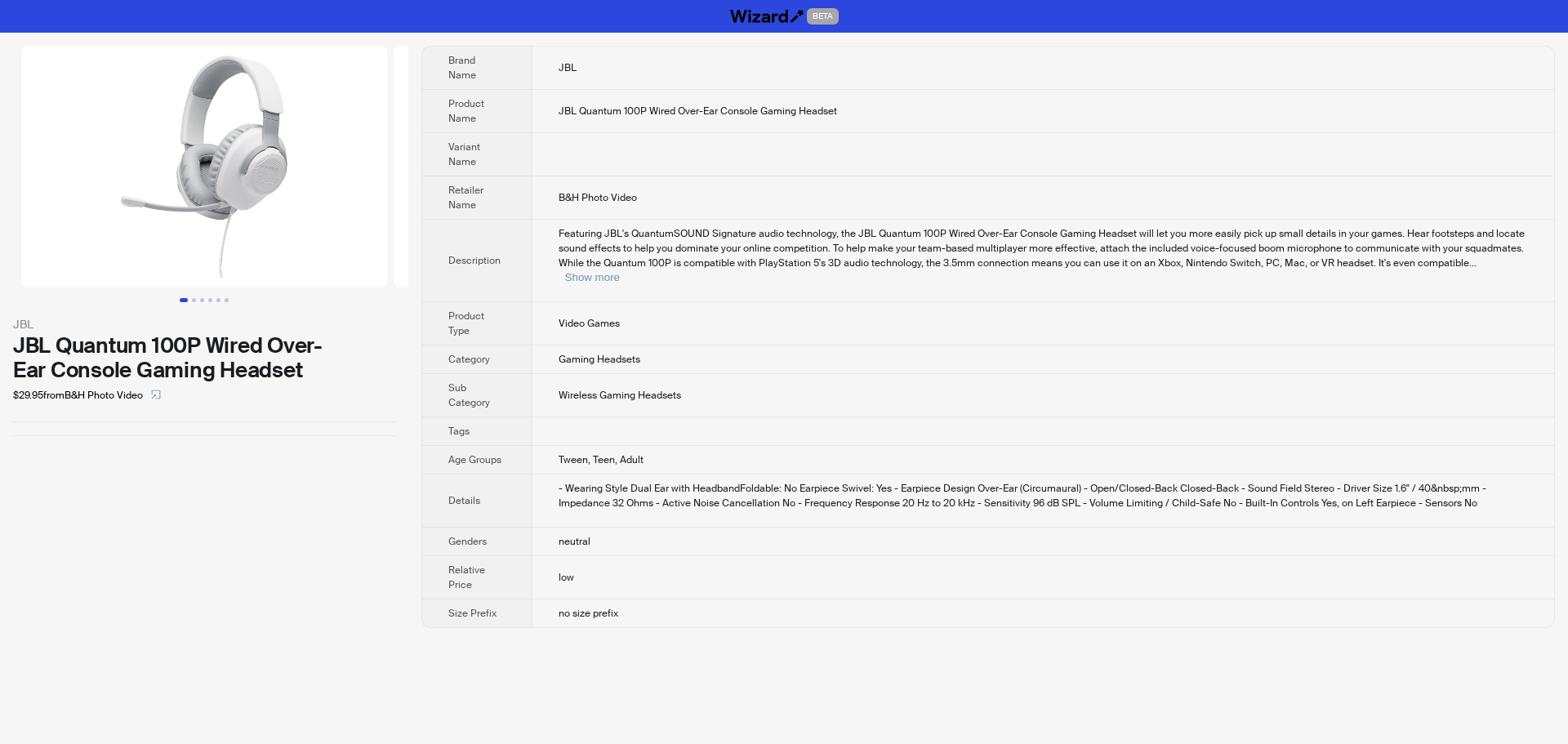
click at [869, 374] on td "Wireless Gaming Headsets" at bounding box center [1043, 396] width 1023 height 44
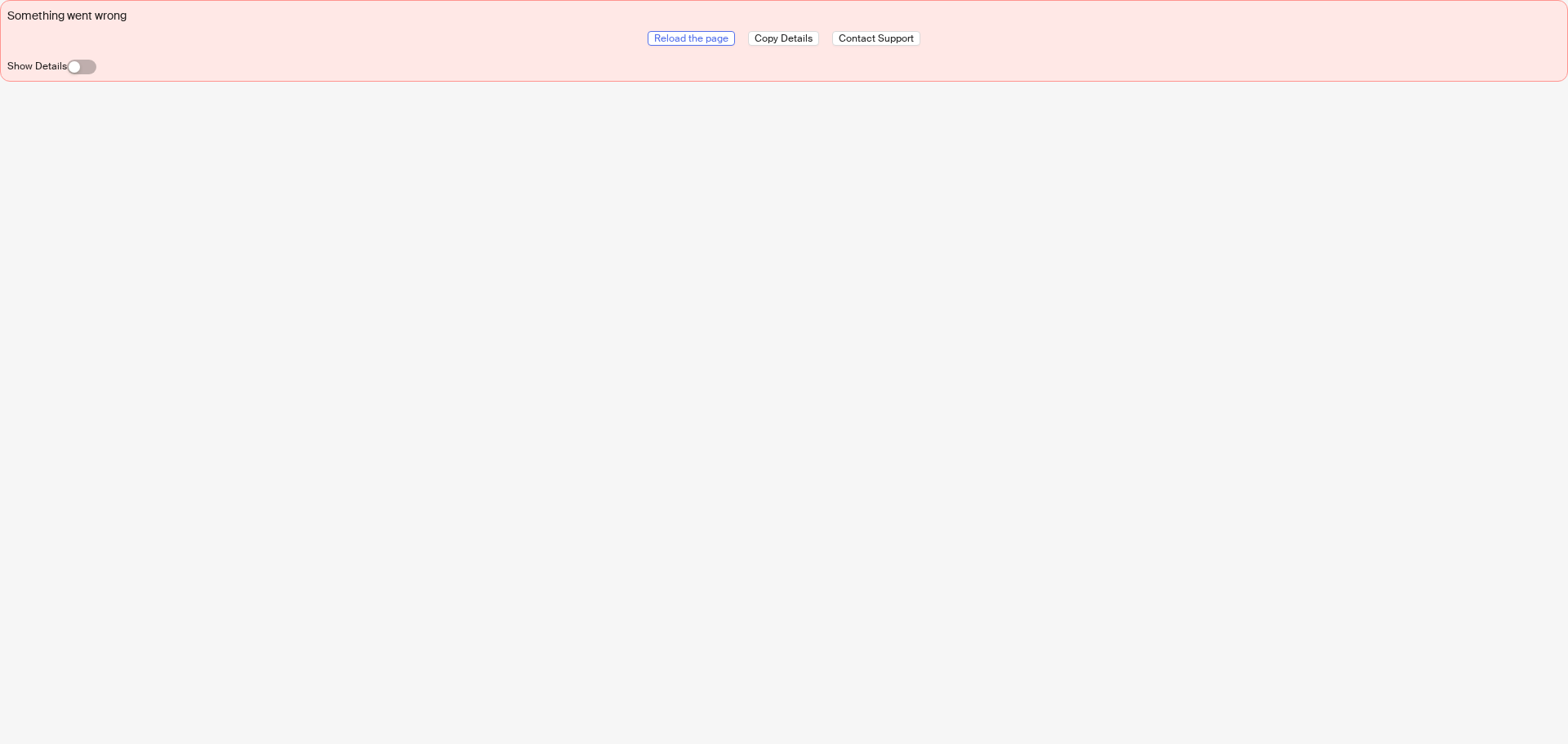
click at [687, 37] on span "Reload the page" at bounding box center [691, 38] width 74 height 13
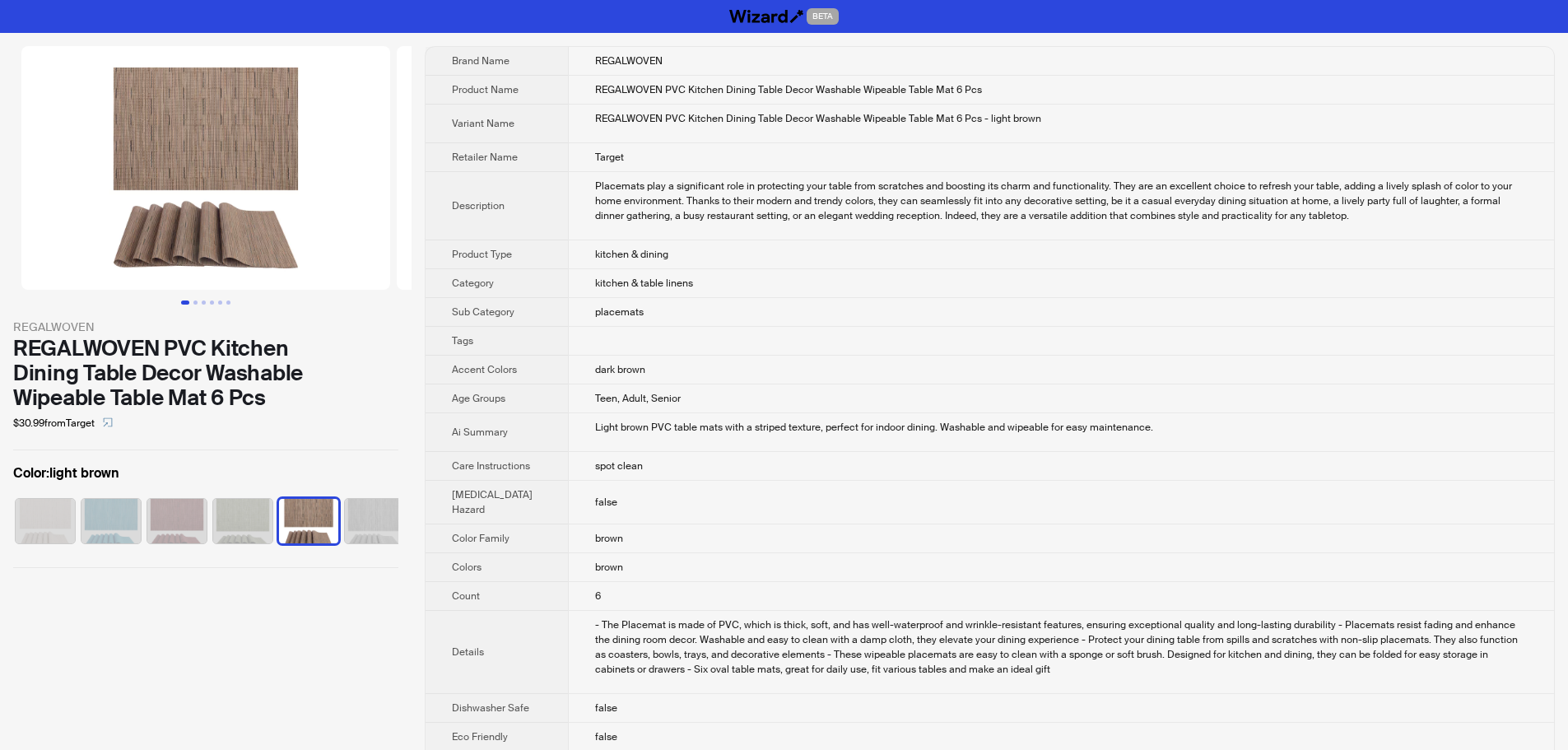
scroll to position [0, 10]
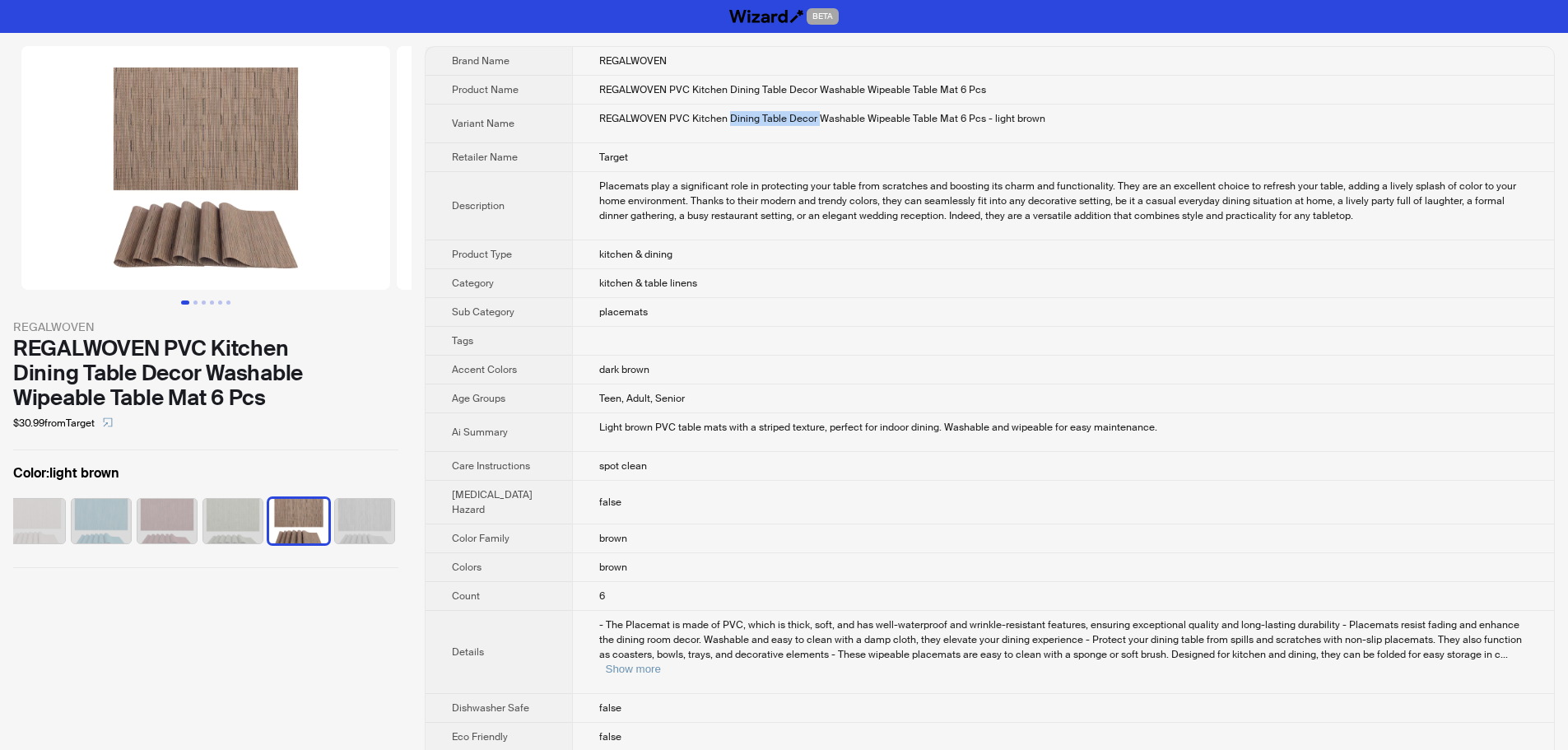
drag, startPoint x: 735, startPoint y: 118, endPoint x: 803, endPoint y: 113, distance: 68.2
click at [803, 113] on div "REGALWOVEN PVC Kitchen Dining Table Decor Washable Wipeable Table Mat 6 Pcs - l…" at bounding box center [1064, 118] width 930 height 15
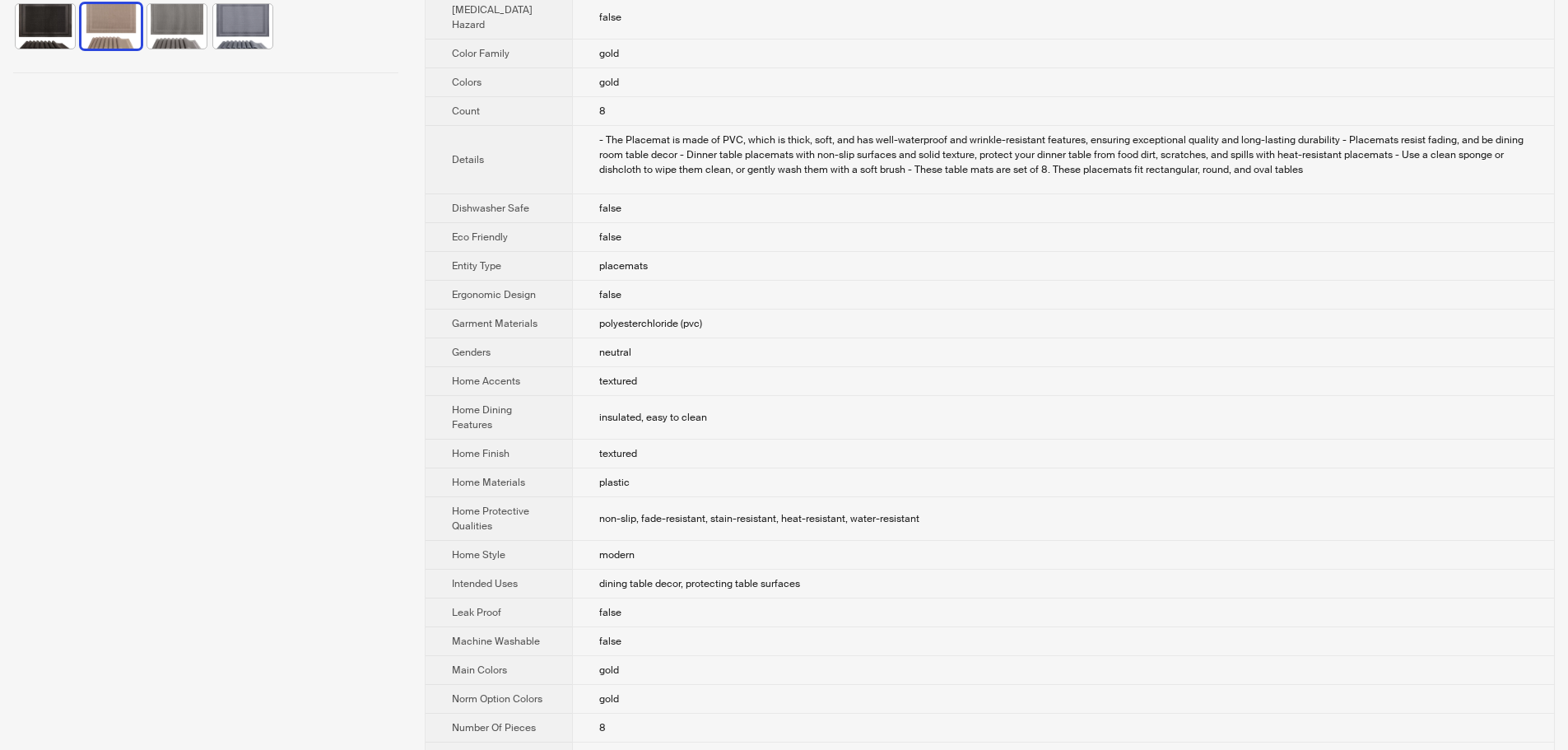
scroll to position [576, 0]
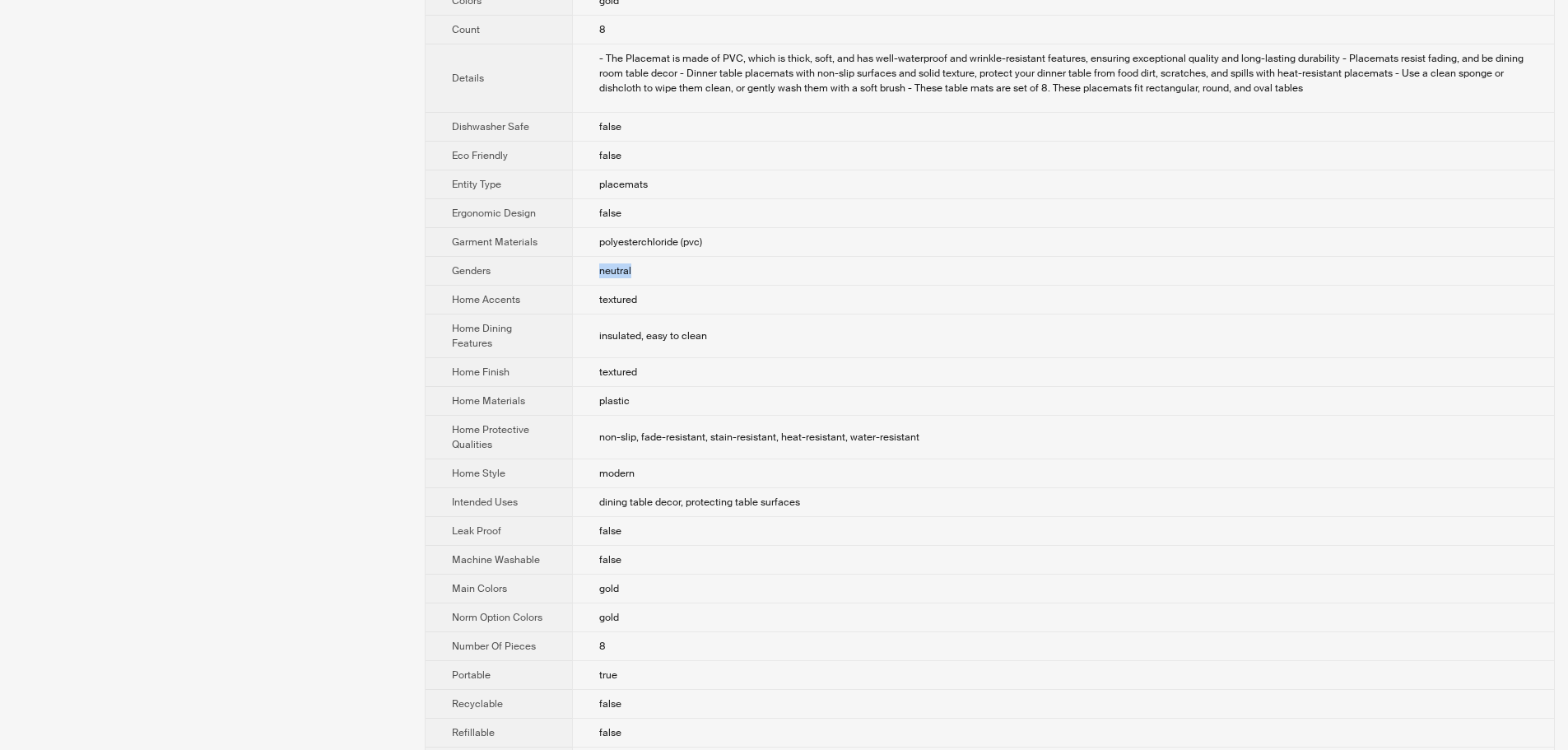
drag, startPoint x: 584, startPoint y: 315, endPoint x: 626, endPoint y: 312, distance: 42.1
click at [626, 285] on td "neutral" at bounding box center [1063, 271] width 982 height 29
click at [816, 314] on td "textured" at bounding box center [1063, 299] width 982 height 29
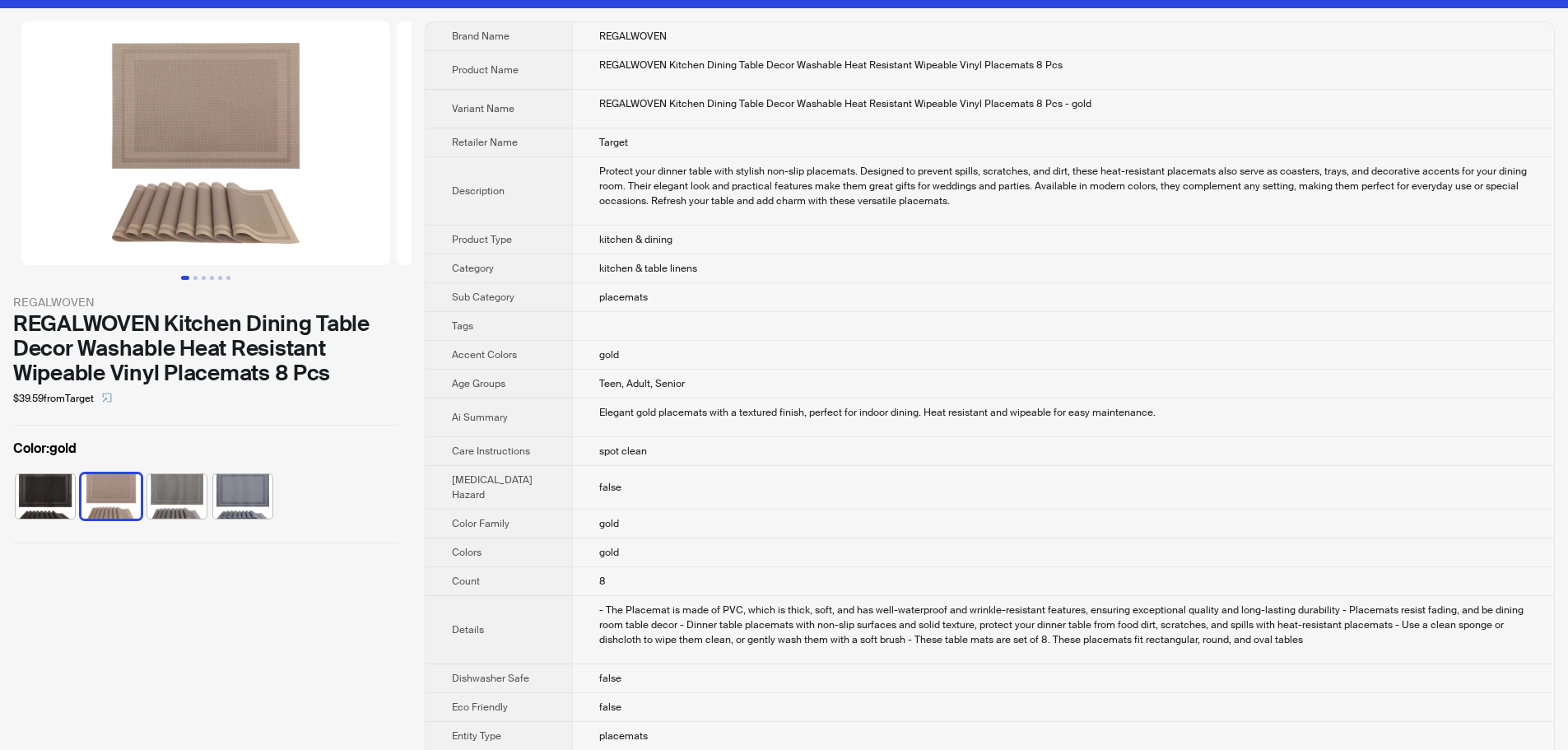
scroll to position [0, 0]
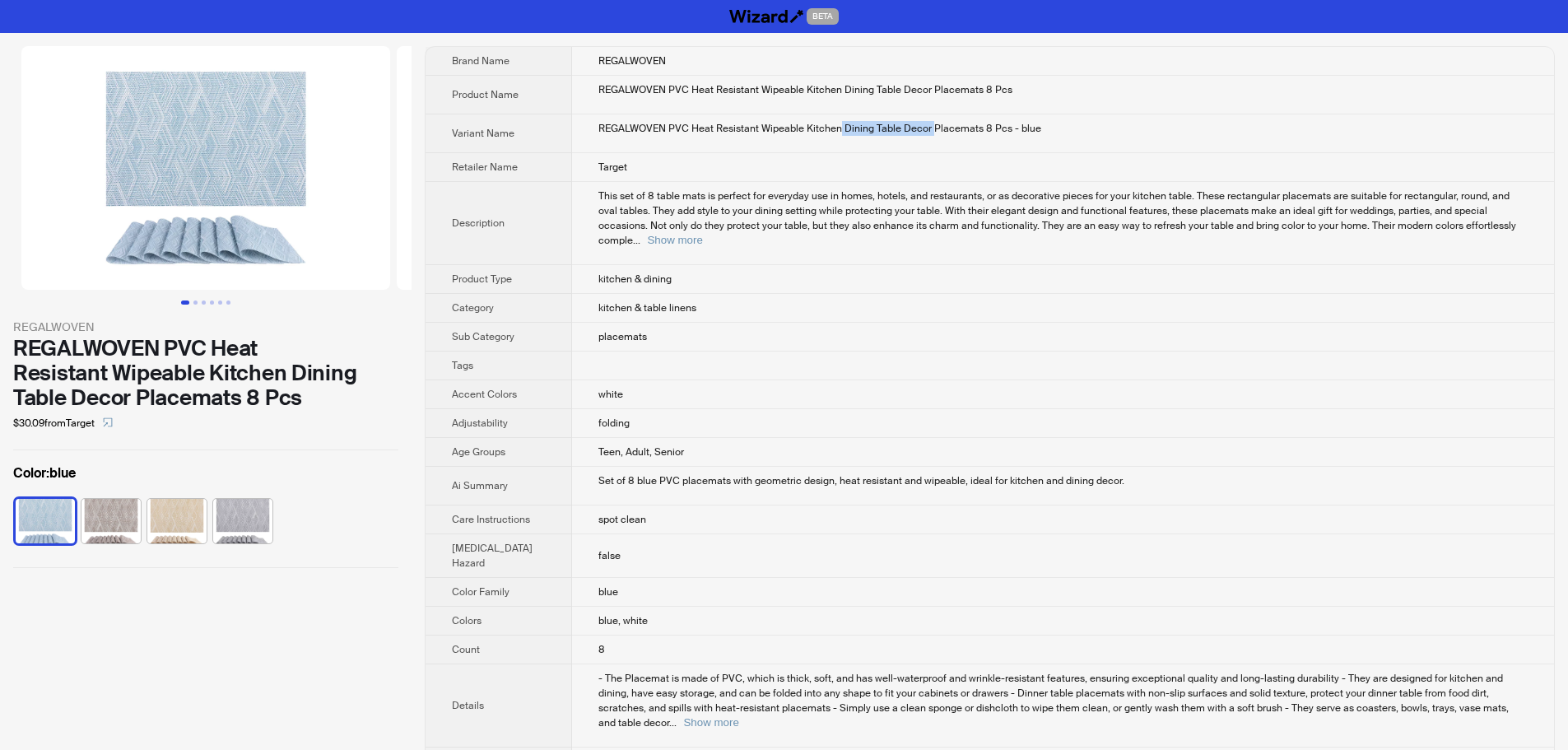
drag, startPoint x: 823, startPoint y: 132, endPoint x: 913, endPoint y: 135, distance: 90.0
click at [913, 135] on div "REGALWOVEN PVC Heat Resistant Wipeable Kitchen Dining Table Decor Placemats 8 P…" at bounding box center [1064, 128] width 930 height 15
click at [746, 204] on span "This set of 8 table mats is perfect for everyday use in homes, hotels, and rest…" at bounding box center [1057, 217] width 917 height 57
drag, startPoint x: 788, startPoint y: 127, endPoint x: 880, endPoint y: 129, distance: 92.0
click at [880, 129] on div "REGALWOVEN PVC Heat Resistant Wipeable Kitchen Dining Table Decor Placemats 8 P…" at bounding box center [1064, 128] width 930 height 15
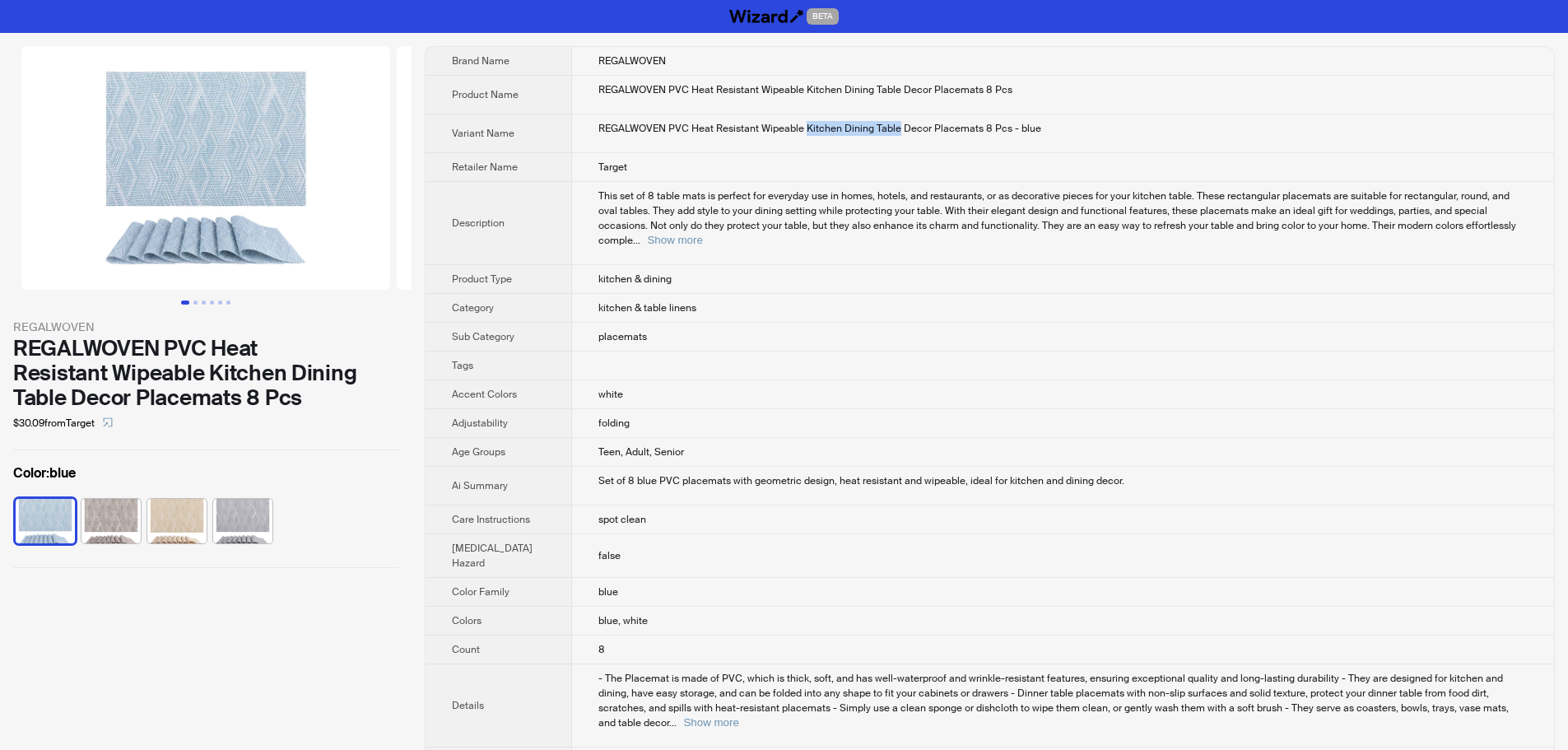
click at [830, 149] on td "REGALWOVEN PVC Heat Resistant Wipeable Kitchen Dining Table Decor Placemats 8 P…" at bounding box center [1063, 134] width 982 height 39
